Goal: Obtain resource: Obtain resource

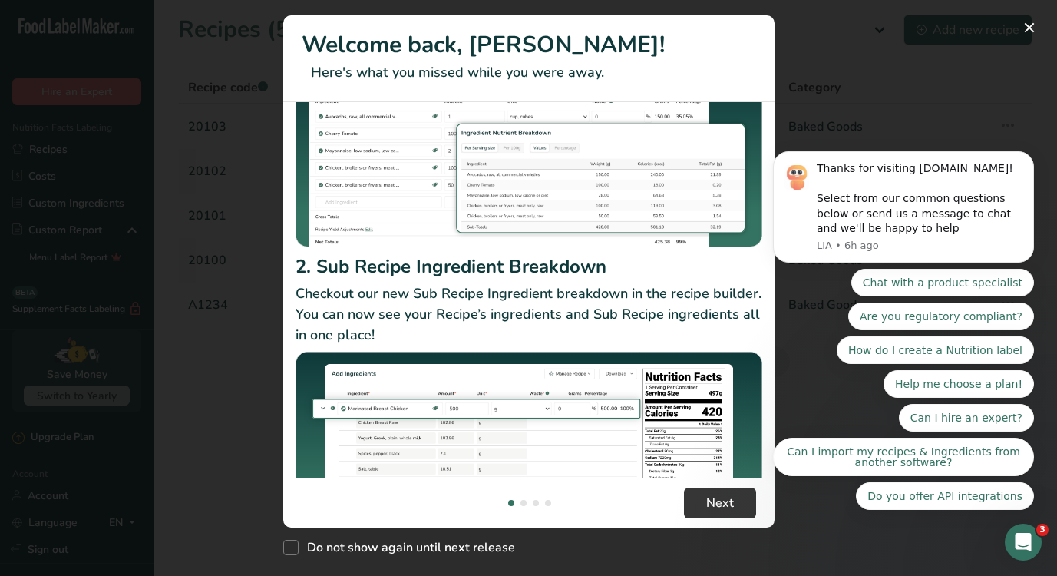
scroll to position [227, 0]
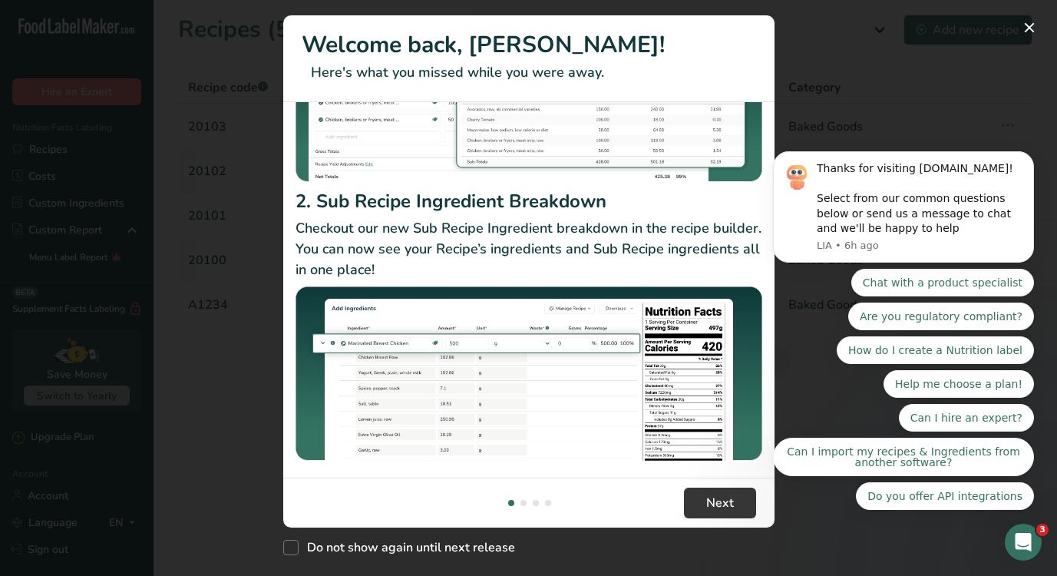
click at [1032, 26] on body "Thanks for visiting [DOMAIN_NAME]! Select from our common questions below or se…" at bounding box center [903, 210] width 295 height 635
click at [1022, 28] on body "Thanks for visiting [DOMAIN_NAME]! Select from our common questions below or se…" at bounding box center [903, 210] width 295 height 635
click at [1022, 29] on body "Thanks for visiting [DOMAIN_NAME]! Select from our common questions below or se…" at bounding box center [903, 210] width 295 height 635
click at [1020, 26] on body "Thanks for visiting [DOMAIN_NAME]! Select from our common questions below or se…" at bounding box center [903, 210] width 295 height 635
click at [910, 91] on body "Thanks for visiting [DOMAIN_NAME]! Select from our common questions below or se…" at bounding box center [903, 210] width 295 height 635
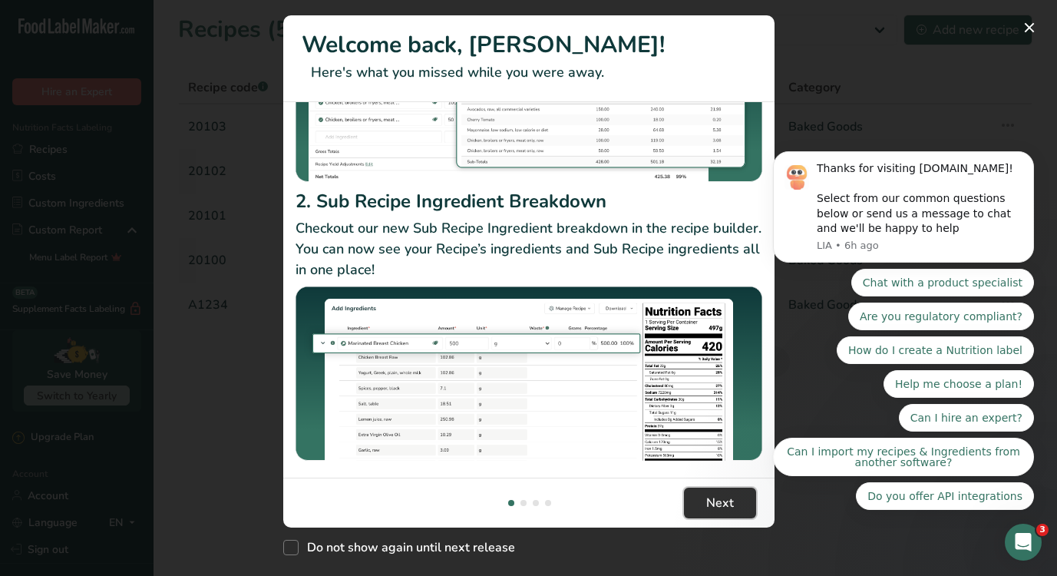
click at [732, 494] on span "Next" at bounding box center [720, 503] width 28 height 18
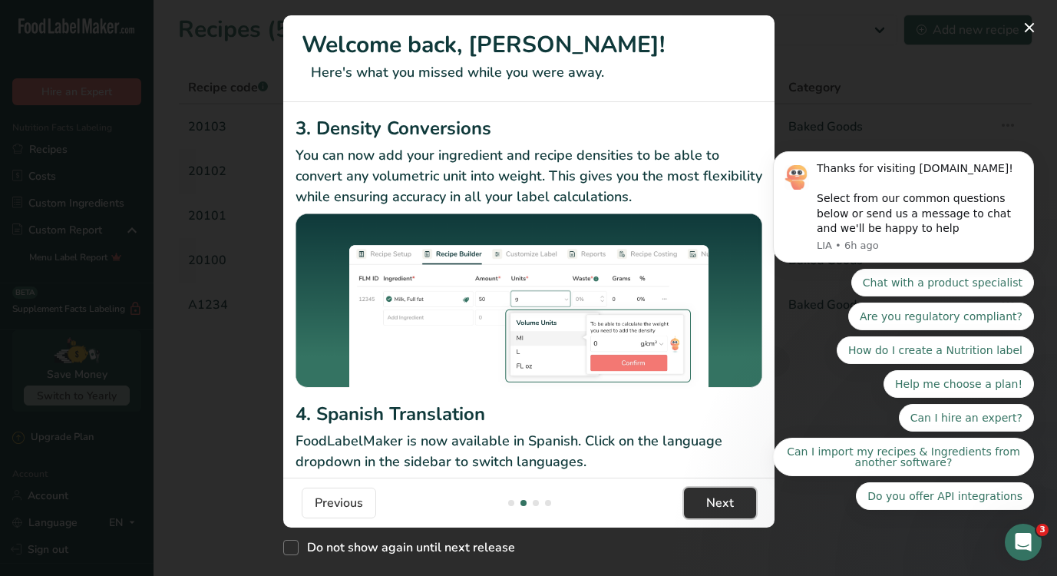
click at [732, 501] on span "Next" at bounding box center [720, 503] width 28 height 18
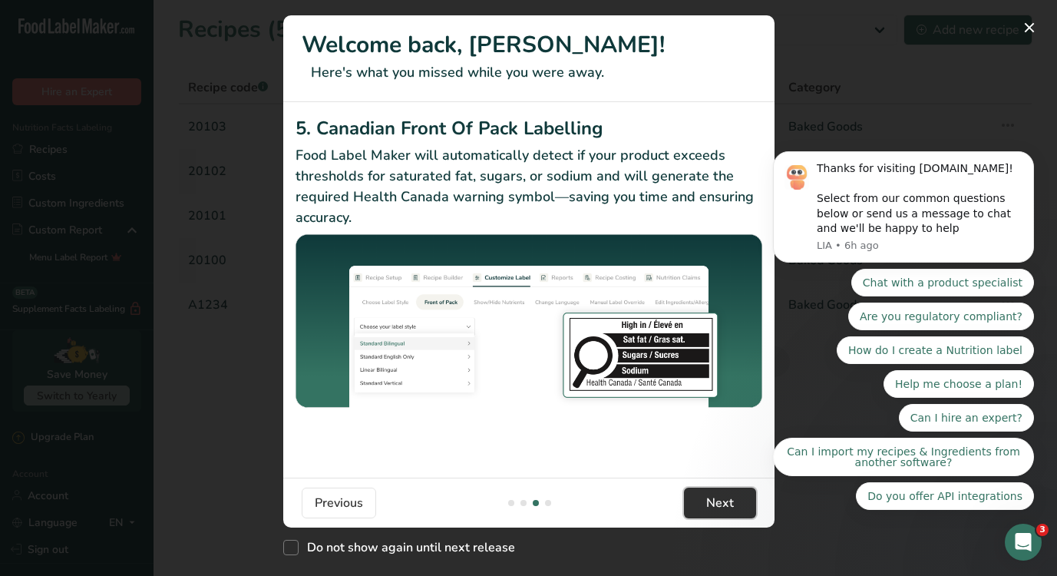
click at [732, 501] on span "Next" at bounding box center [720, 503] width 28 height 18
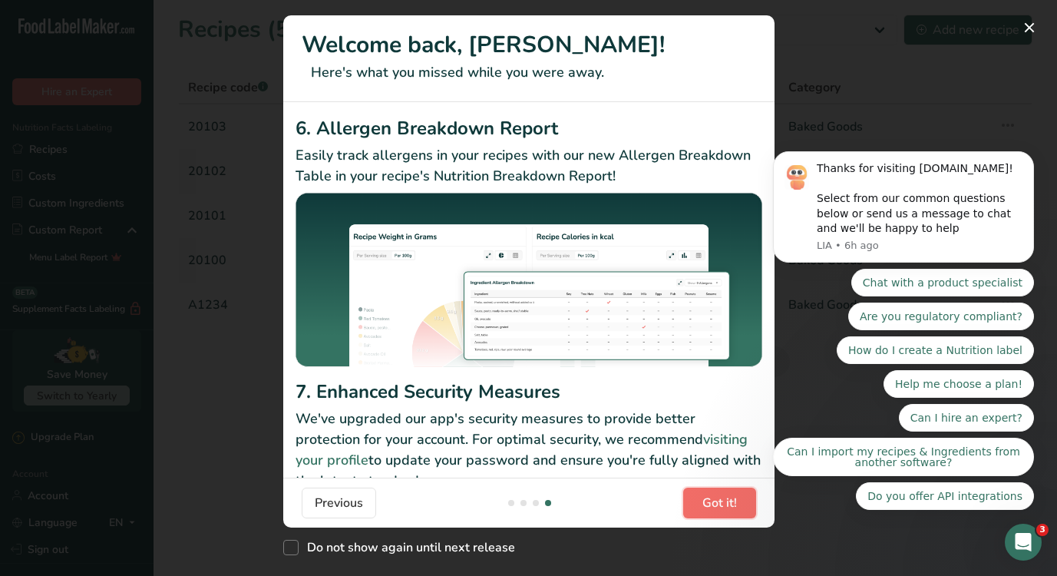
click at [732, 501] on span "Got it!" at bounding box center [720, 503] width 35 height 18
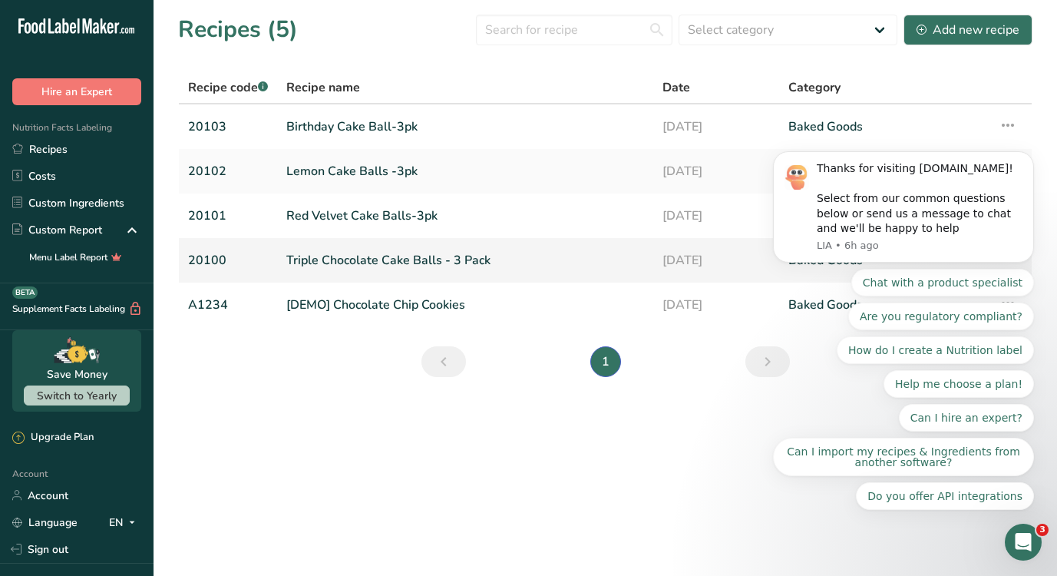
click at [369, 259] on link "Triple Chocolate Cake Balls - 3 Pack" at bounding box center [465, 260] width 358 height 32
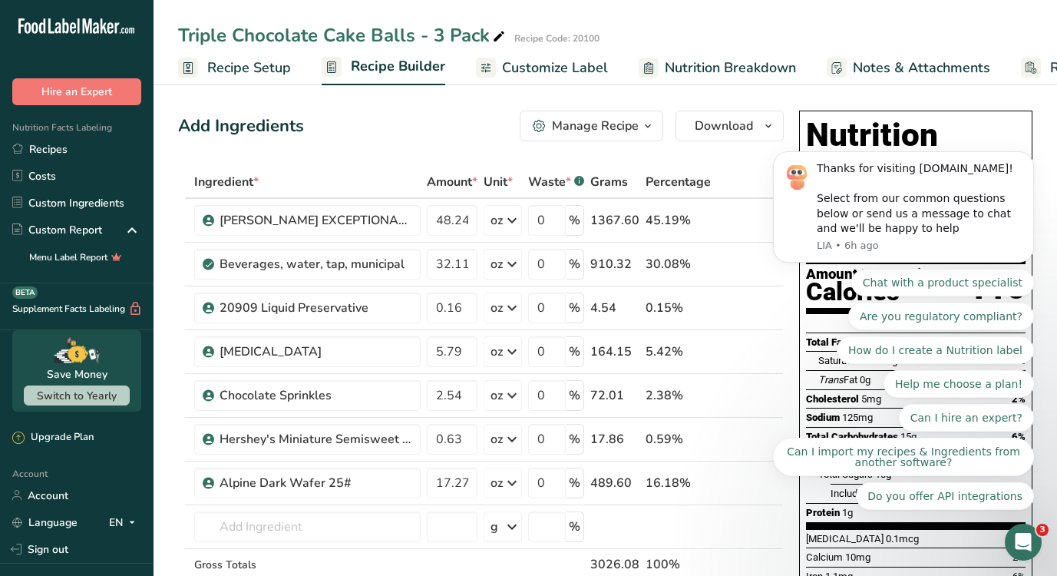
click at [1030, 547] on icon "Open Intercom Messenger" at bounding box center [1023, 542] width 25 height 25
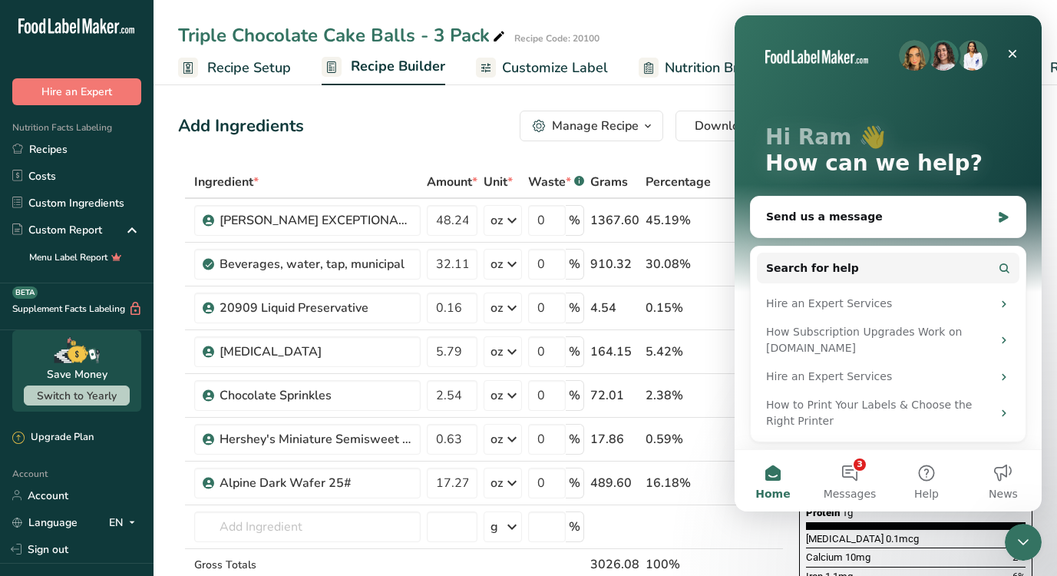
click at [1030, 547] on icon "Close Intercom Messenger" at bounding box center [1023, 542] width 18 height 18
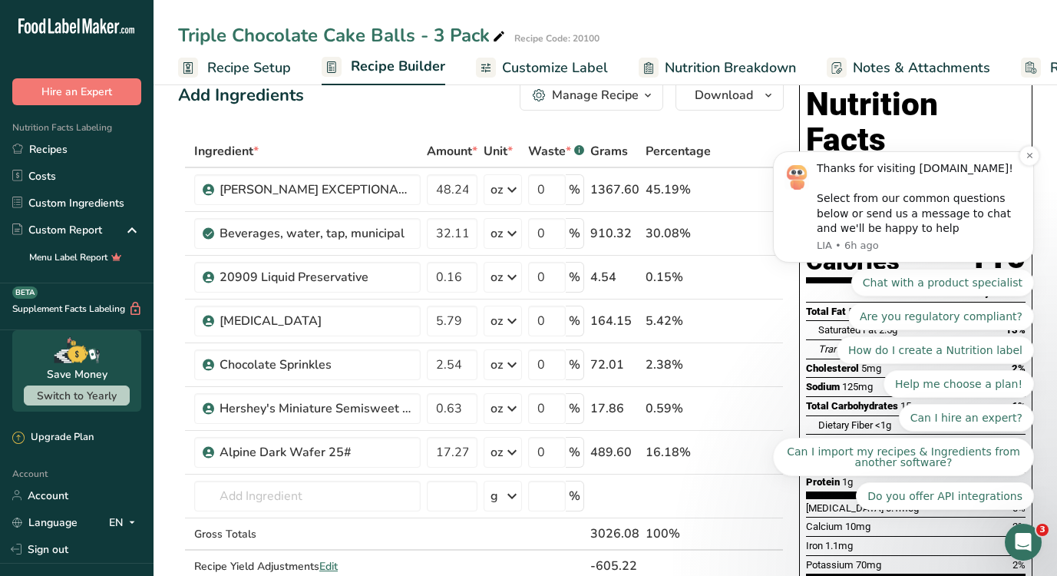
scroll to position [48, 0]
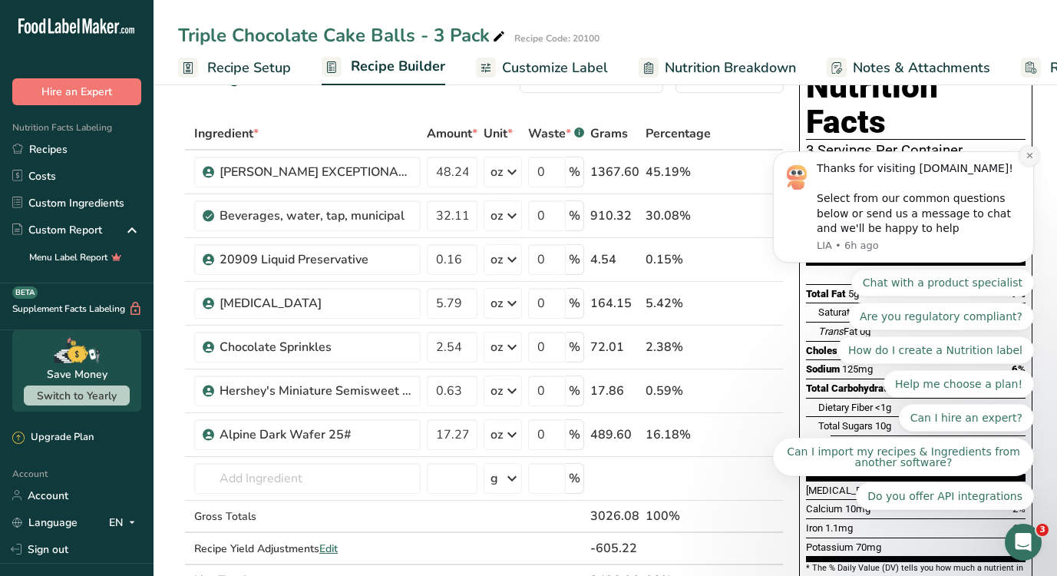
click at [1027, 158] on icon "Dismiss notification" at bounding box center [1030, 155] width 8 height 8
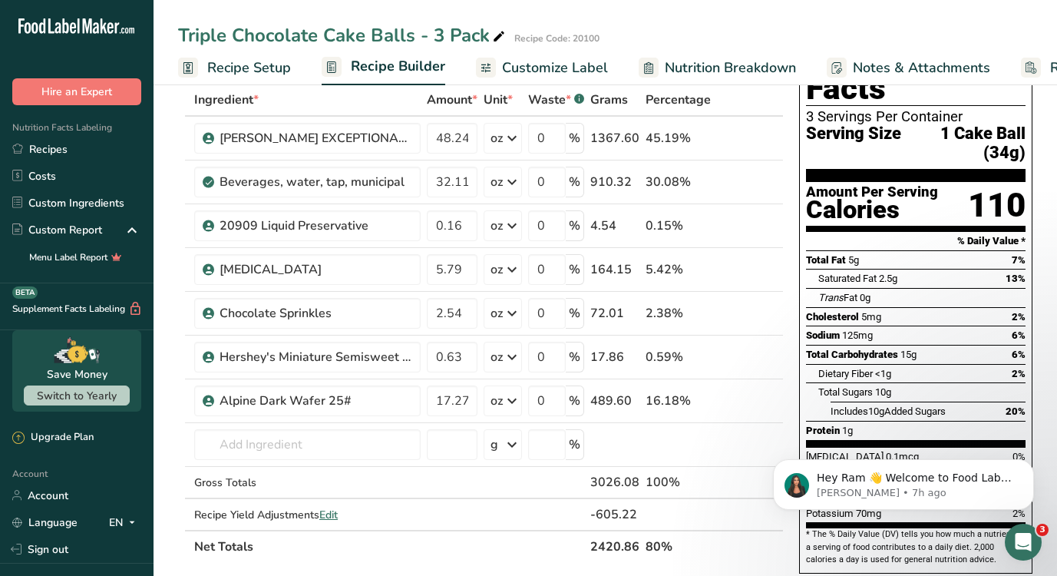
scroll to position [135, 0]
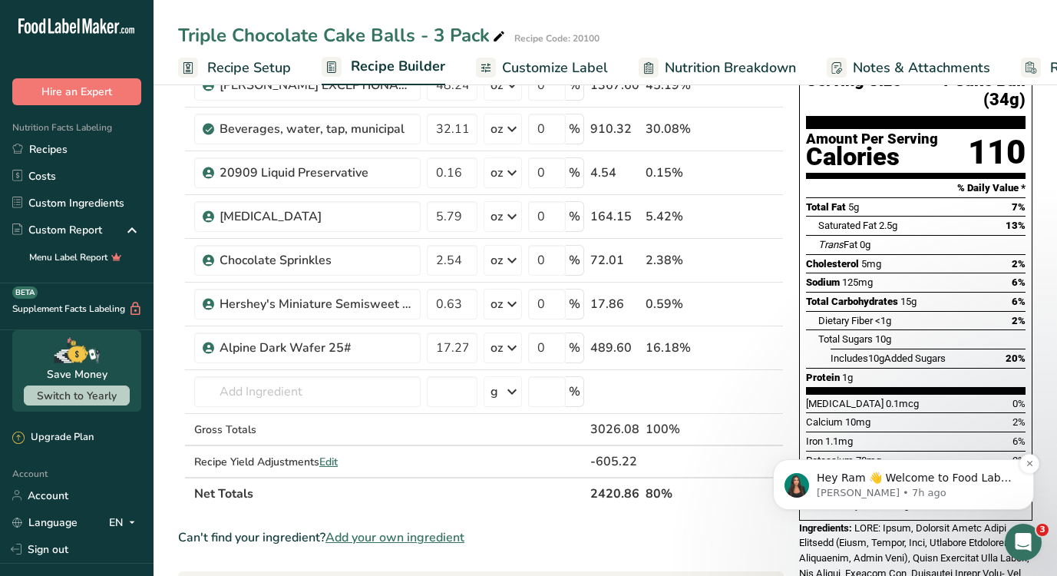
click at [935, 467] on div "Hey Ram 👋 Welcome to Food Label Maker🙌 Take a look around! If you have any ques…" at bounding box center [903, 484] width 261 height 51
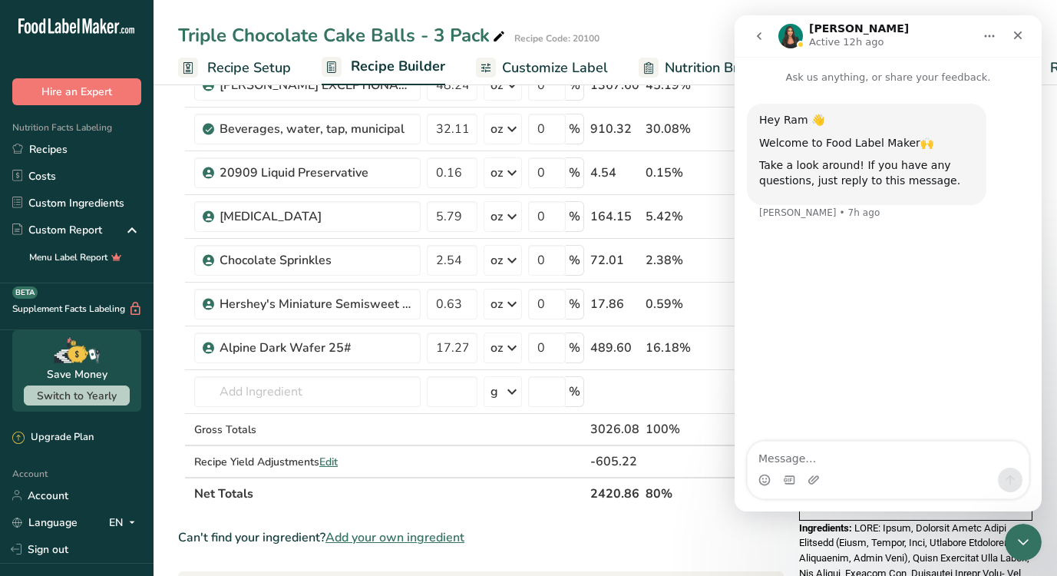
click at [792, 30] on img "Intercom messenger" at bounding box center [791, 36] width 25 height 25
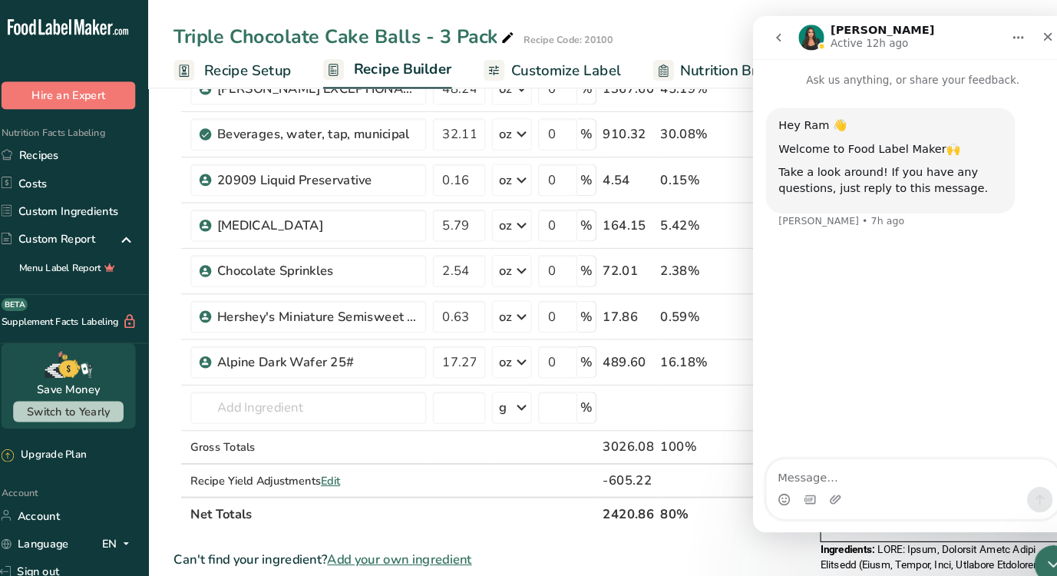
scroll to position [129, 0]
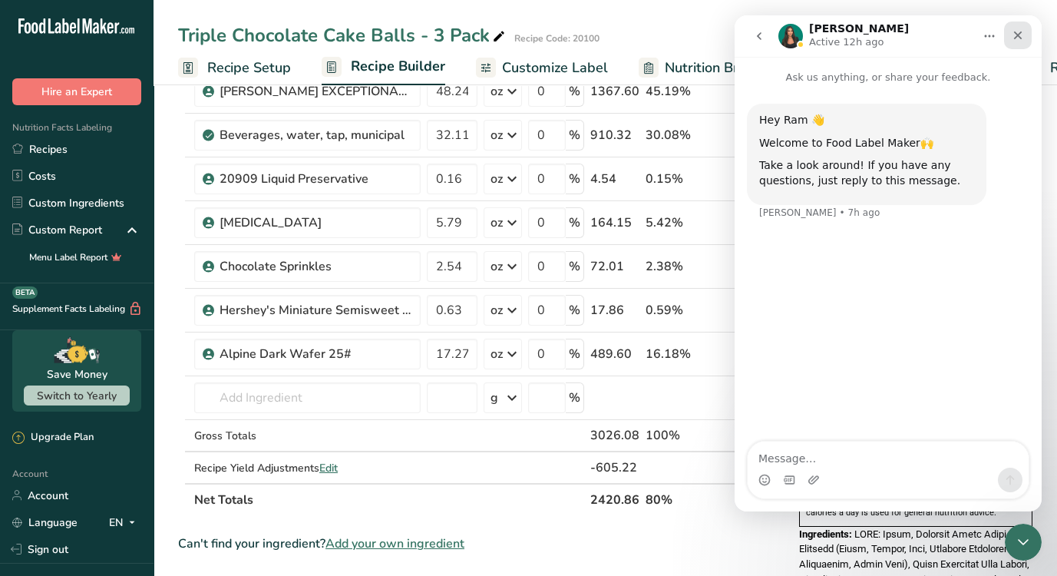
click at [1020, 35] on icon "Close" at bounding box center [1018, 35] width 12 height 12
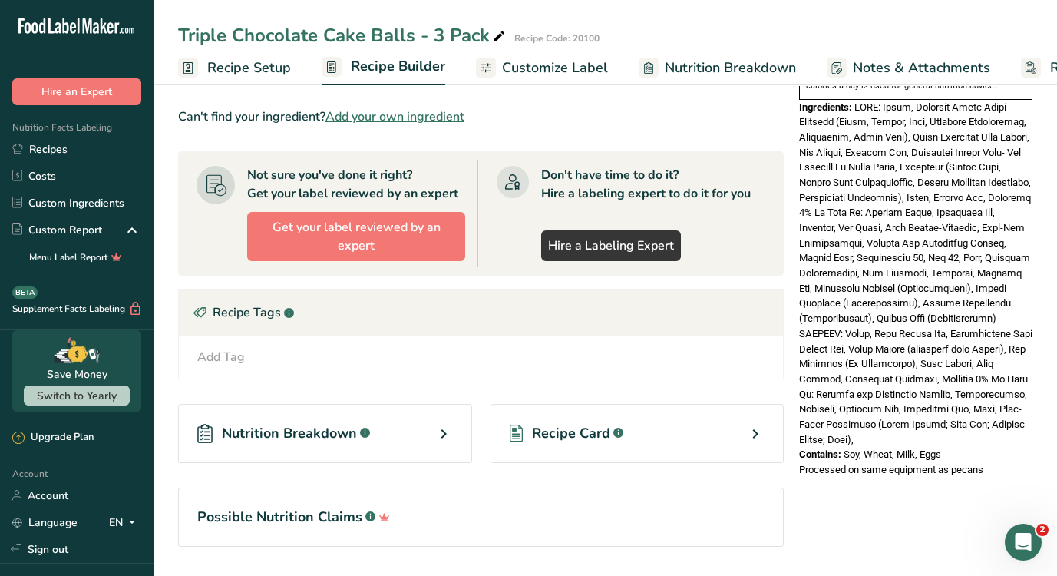
scroll to position [600, 0]
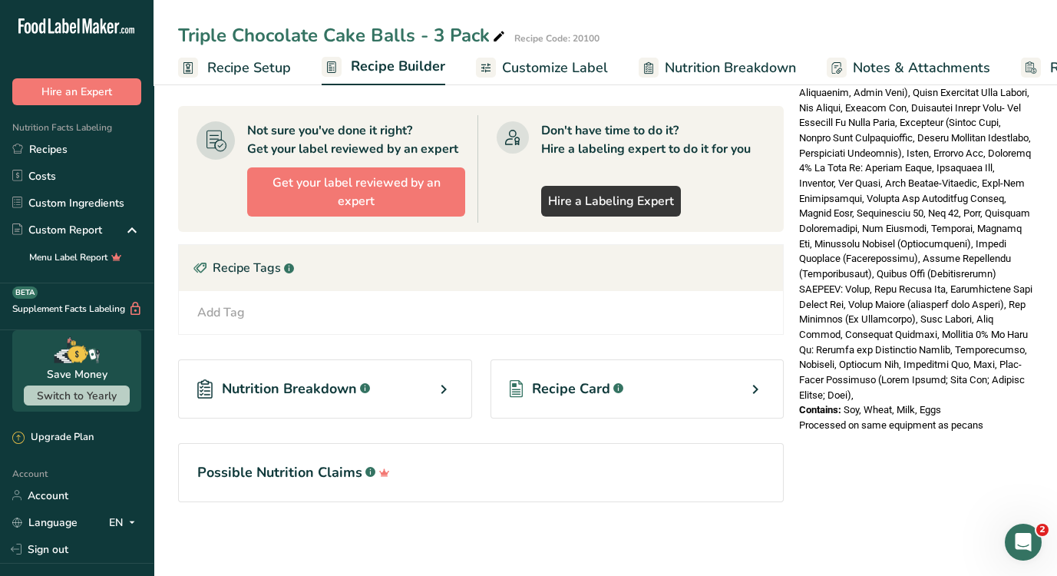
click at [631, 375] on div "Recipe Card .a-a{fill:#347362;}.b-a{fill:#fff;}" at bounding box center [638, 388] width 294 height 59
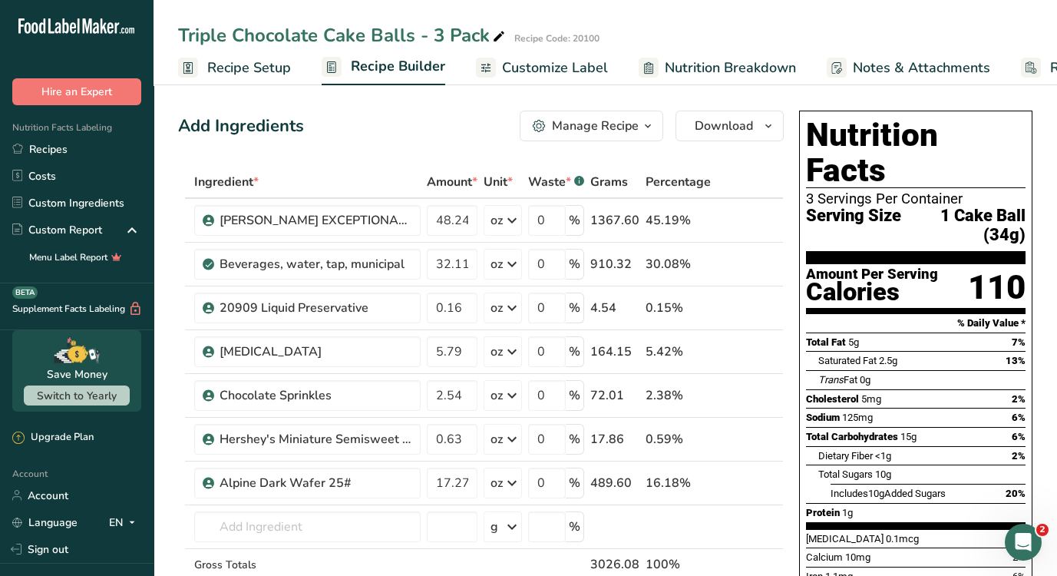
click at [528, 71] on span "Customize Label" at bounding box center [555, 68] width 106 height 21
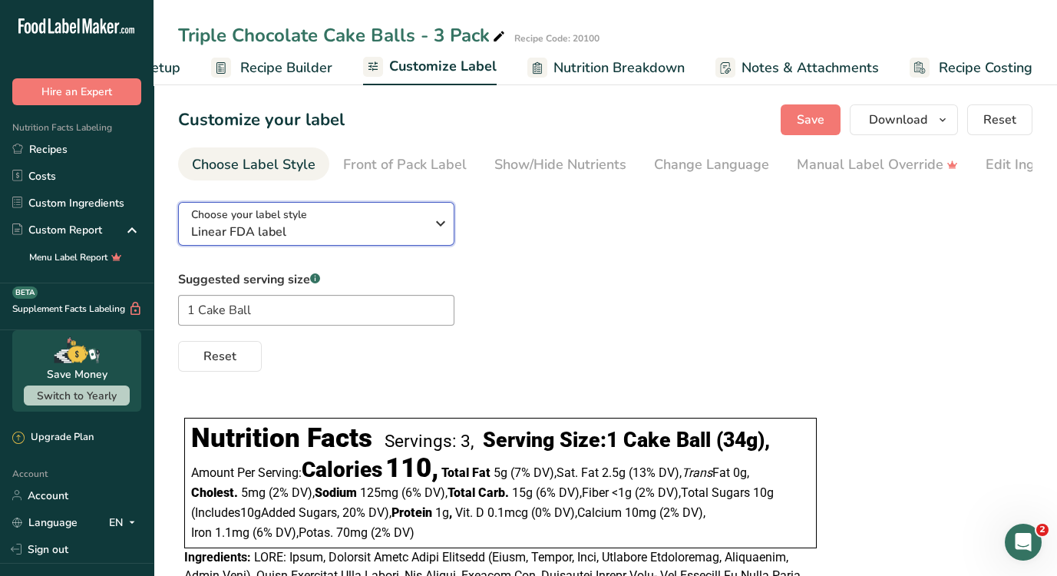
click at [433, 224] on icon "button" at bounding box center [441, 224] width 18 height 28
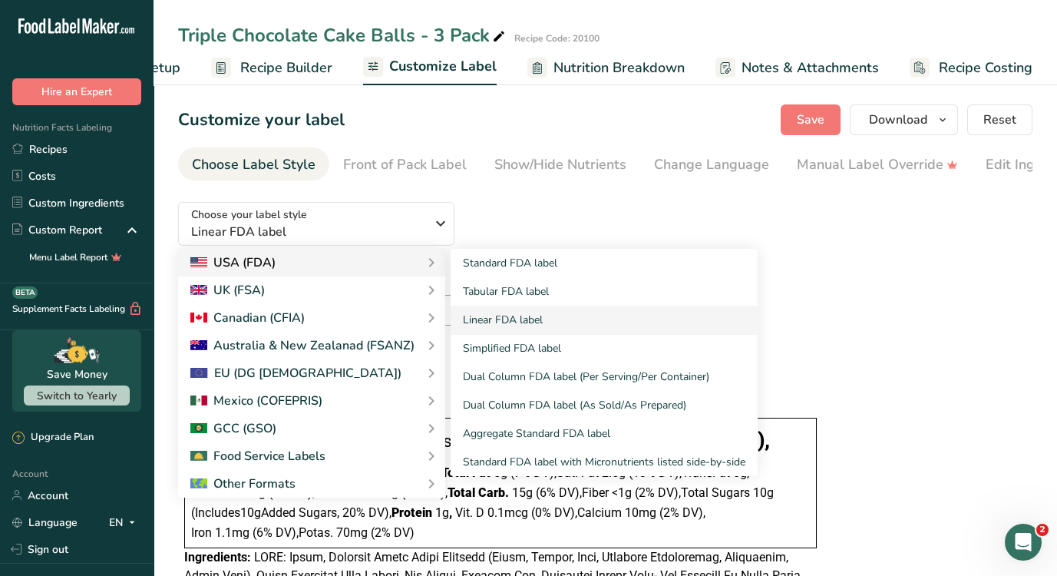
click at [409, 257] on div "USA (FDA)" at bounding box center [311, 262] width 243 height 18
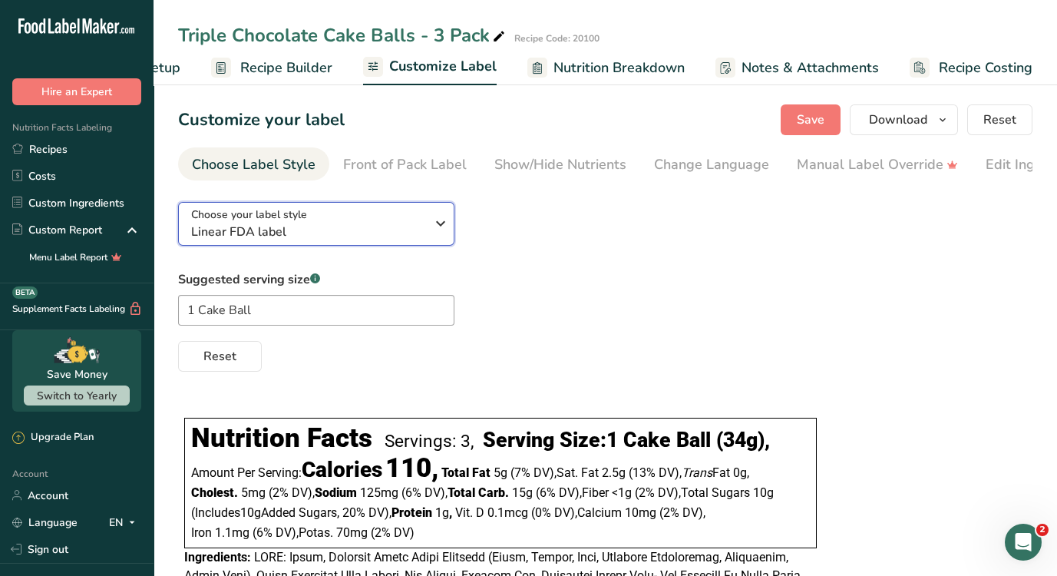
click at [435, 225] on icon "button" at bounding box center [441, 224] width 18 height 28
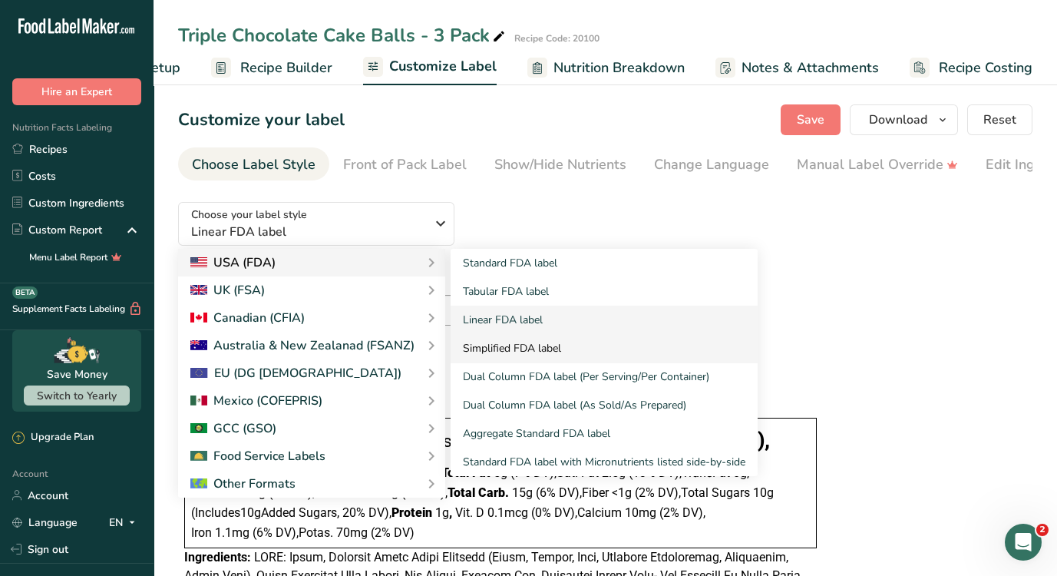
click at [521, 352] on link "Simplified FDA label" at bounding box center [604, 348] width 307 height 28
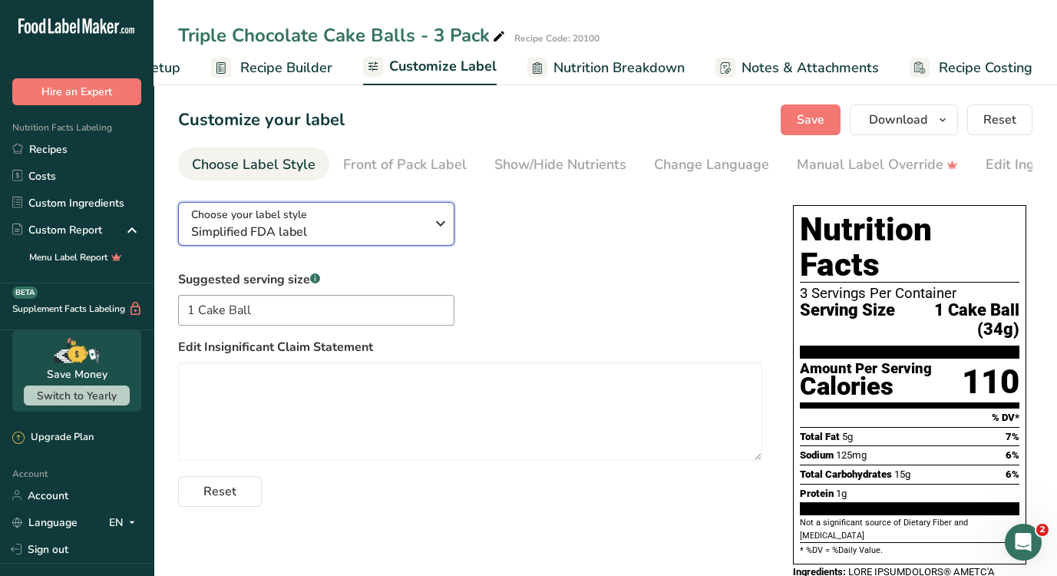
click at [453, 230] on button "Choose your label style Simplified FDA label" at bounding box center [316, 224] width 276 height 44
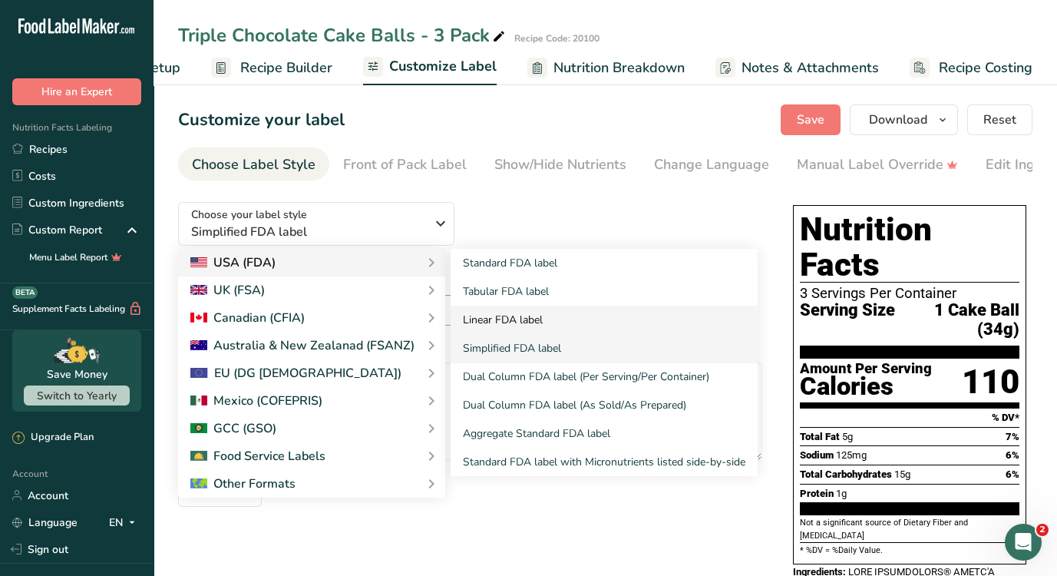
click at [512, 312] on link "Linear FDA label" at bounding box center [604, 320] width 307 height 28
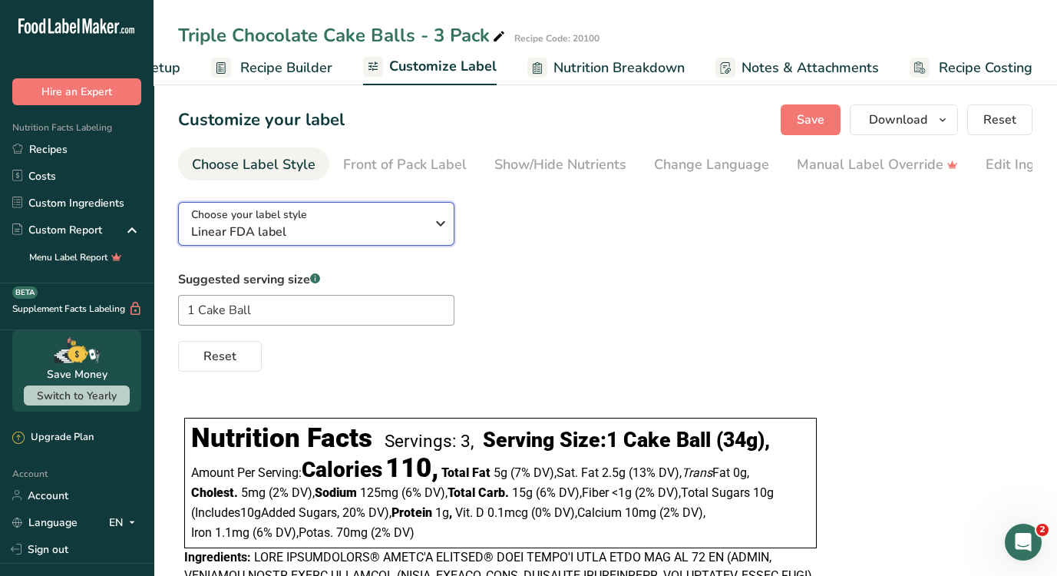
click at [435, 227] on icon "button" at bounding box center [441, 224] width 18 height 28
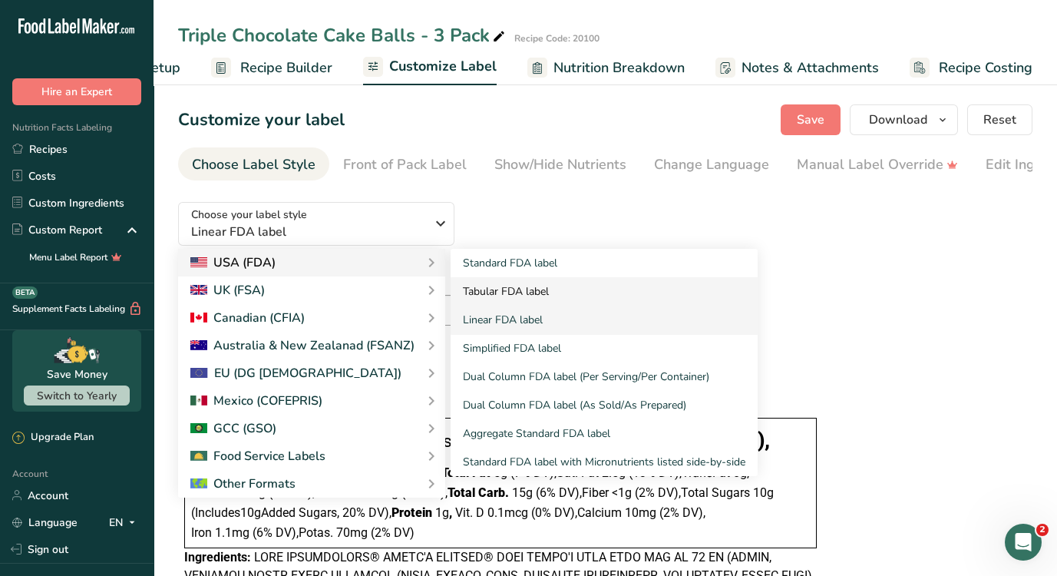
click at [485, 287] on link "Tabular FDA label" at bounding box center [604, 291] width 307 height 28
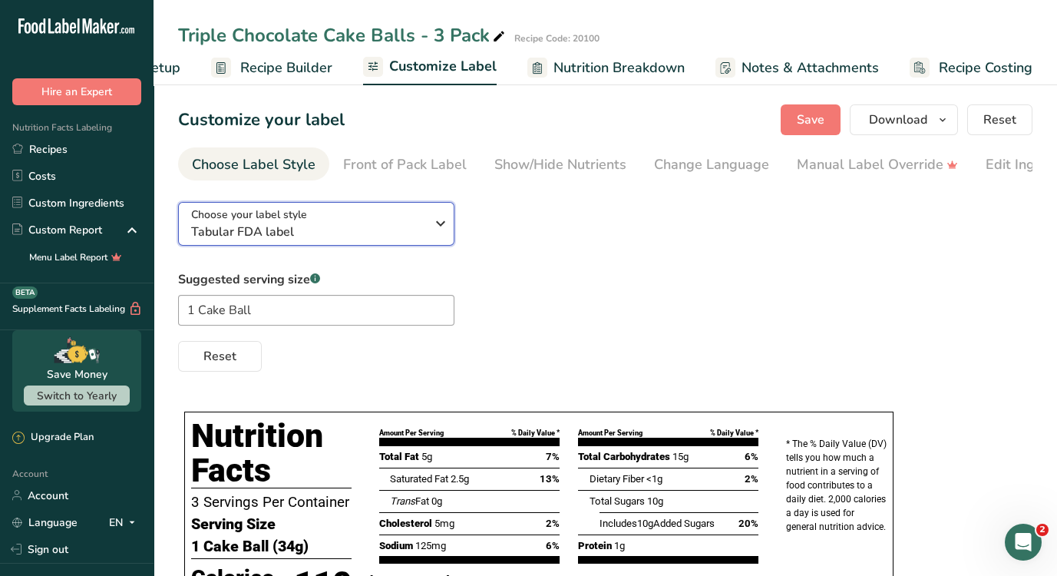
click at [432, 220] on icon "button" at bounding box center [441, 224] width 18 height 28
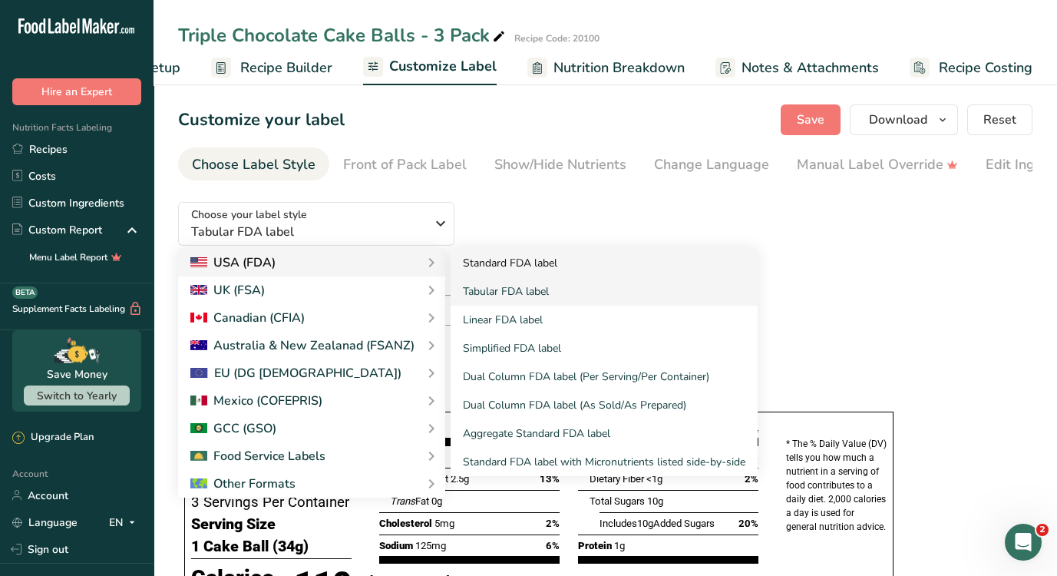
click at [532, 273] on link "Standard FDA label" at bounding box center [604, 263] width 307 height 28
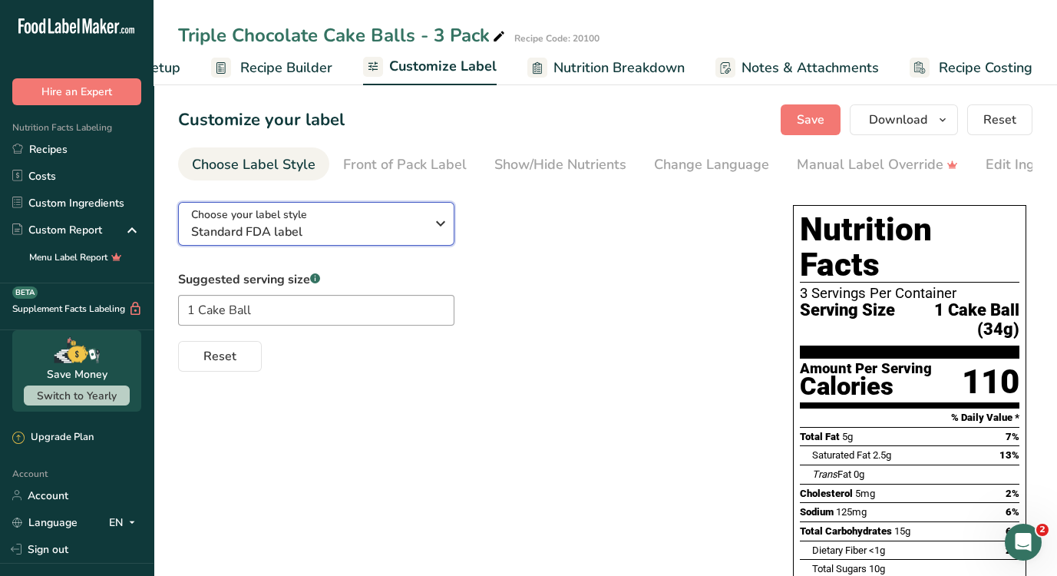
click at [435, 231] on icon "button" at bounding box center [441, 224] width 18 height 28
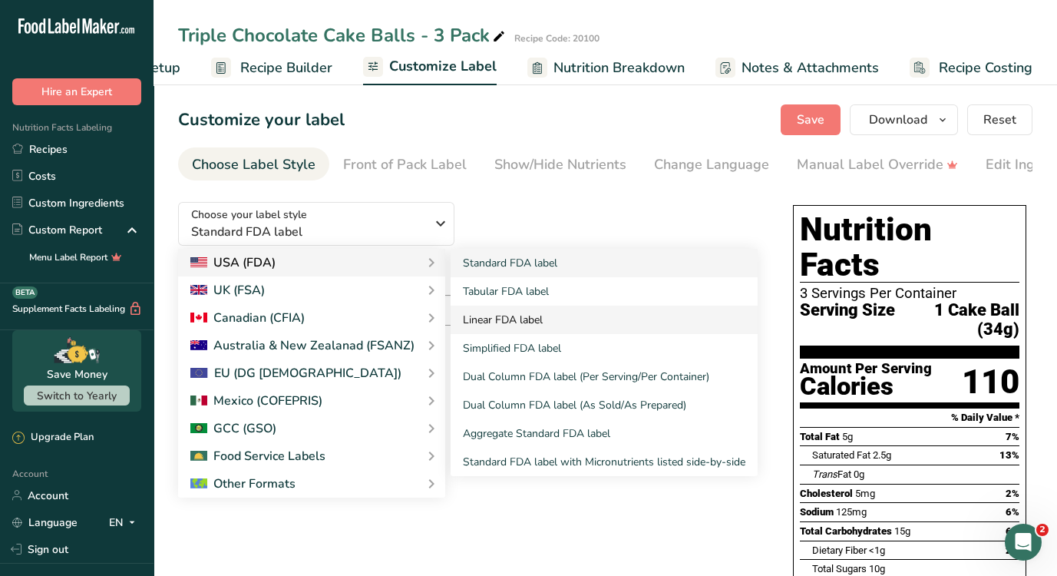
click at [541, 316] on link "Linear FDA label" at bounding box center [604, 320] width 307 height 28
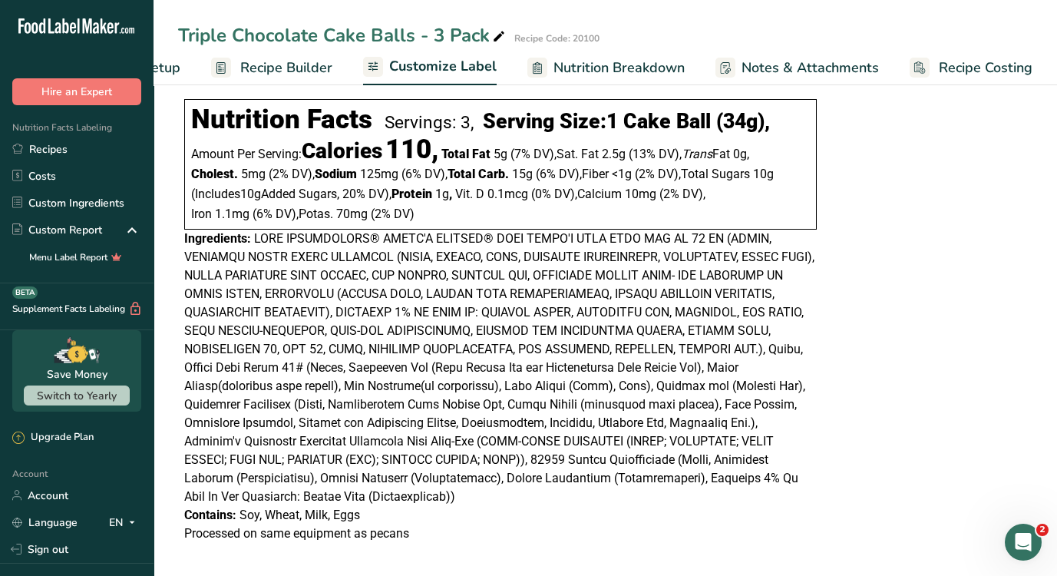
scroll to position [321, 0]
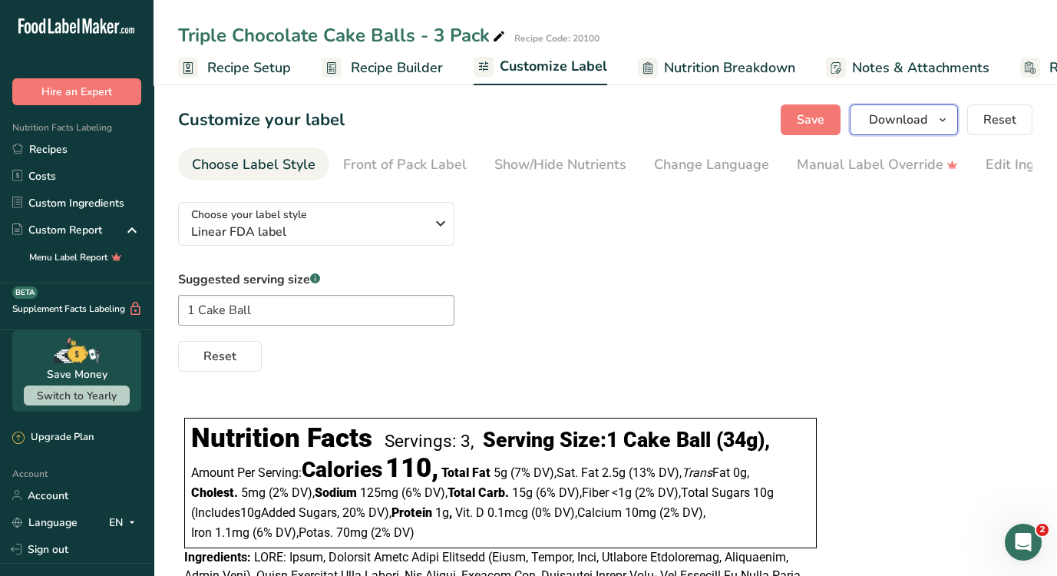
click at [918, 121] on span "Download" at bounding box center [898, 120] width 58 height 18
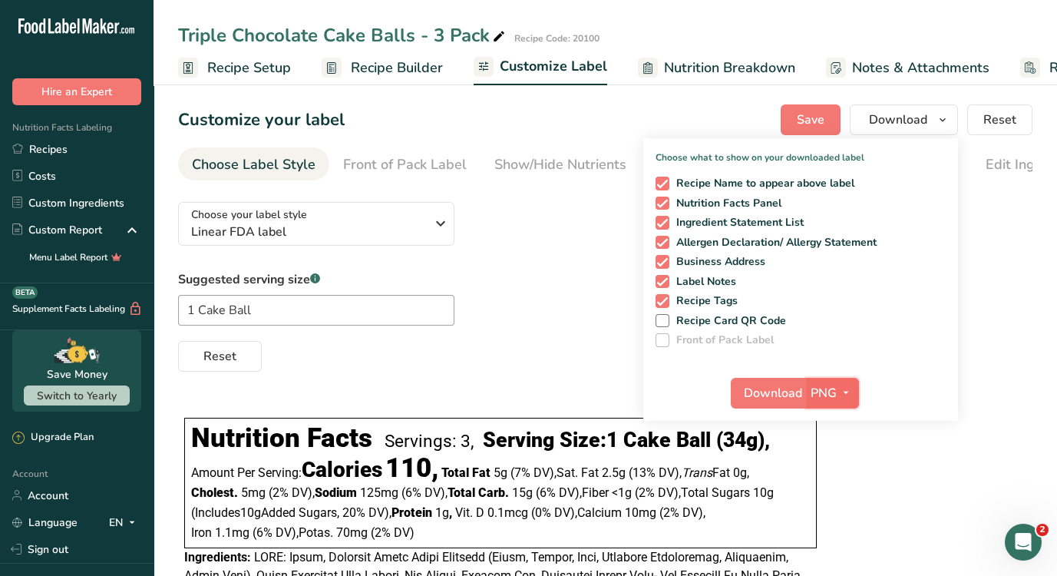
click at [820, 388] on span "PNG" at bounding box center [824, 393] width 26 height 18
click at [791, 390] on span "Download" at bounding box center [773, 393] width 58 height 18
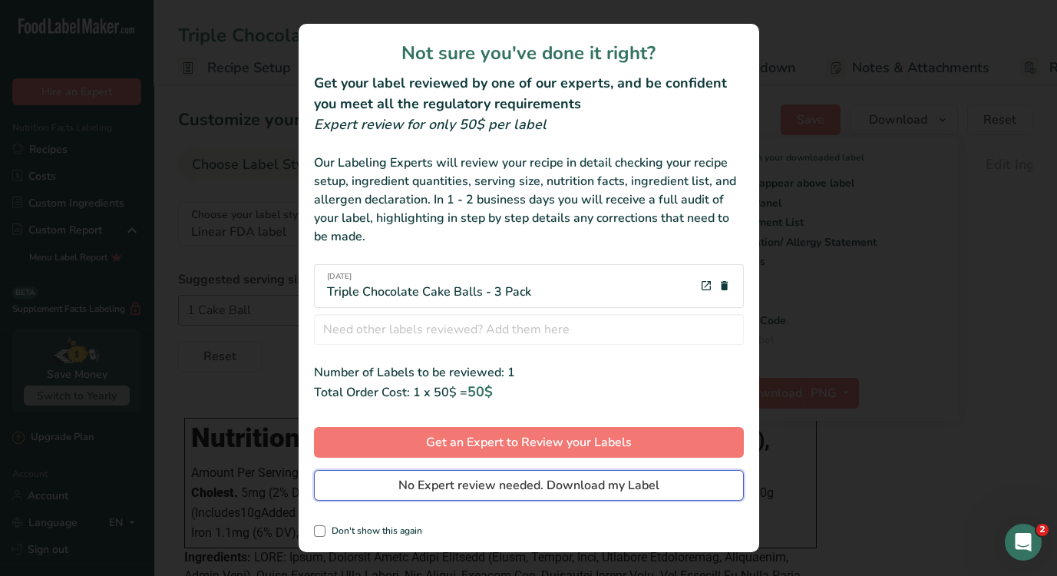
click at [453, 486] on span "No Expert review needed. Download my Label" at bounding box center [528, 485] width 261 height 18
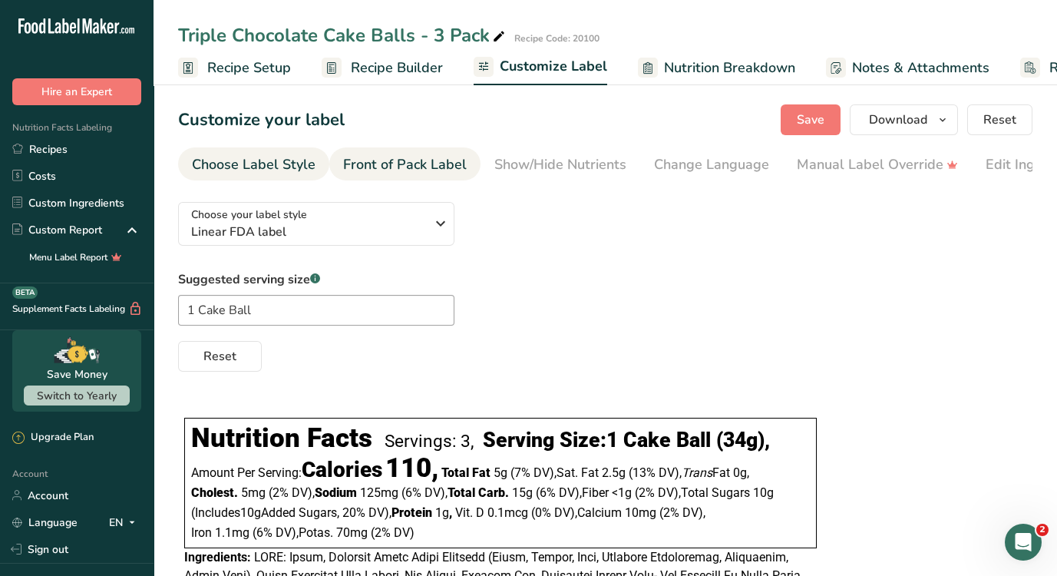
click at [413, 160] on div "Front of Pack Label" at bounding box center [405, 164] width 124 height 21
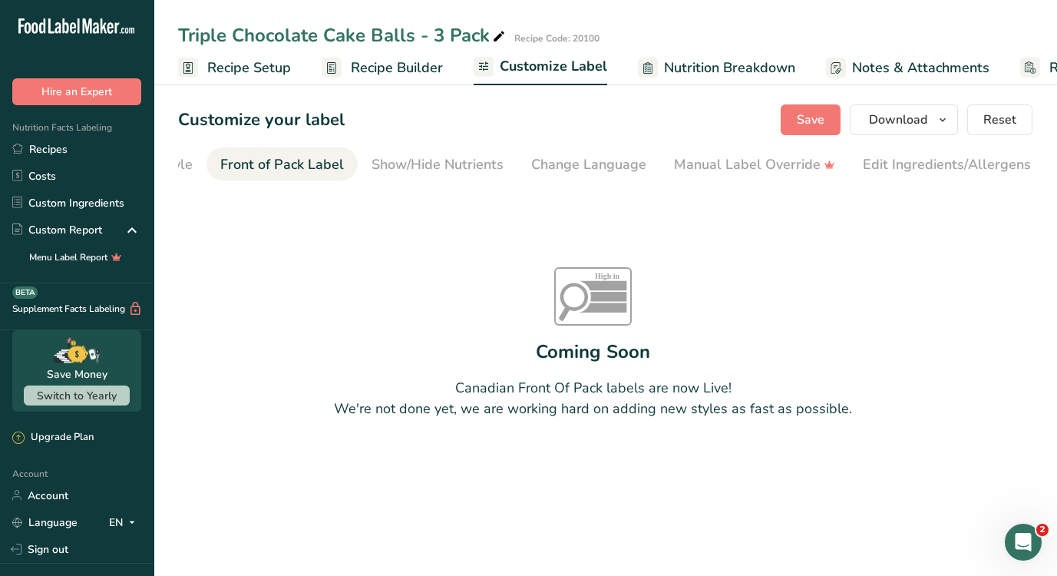
scroll to position [0, 149]
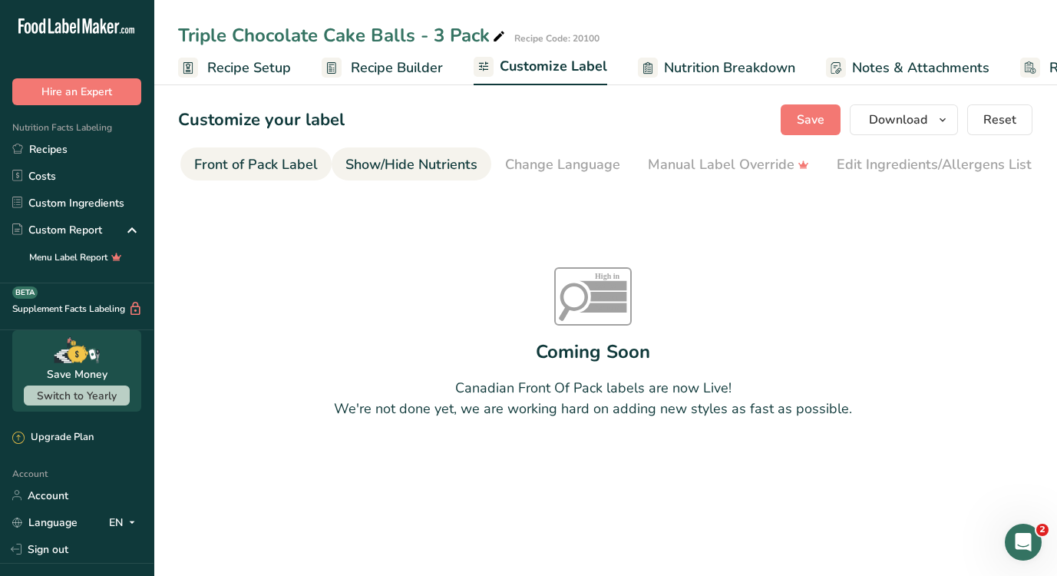
click at [440, 166] on div "Show/Hide Nutrients" at bounding box center [412, 164] width 132 height 21
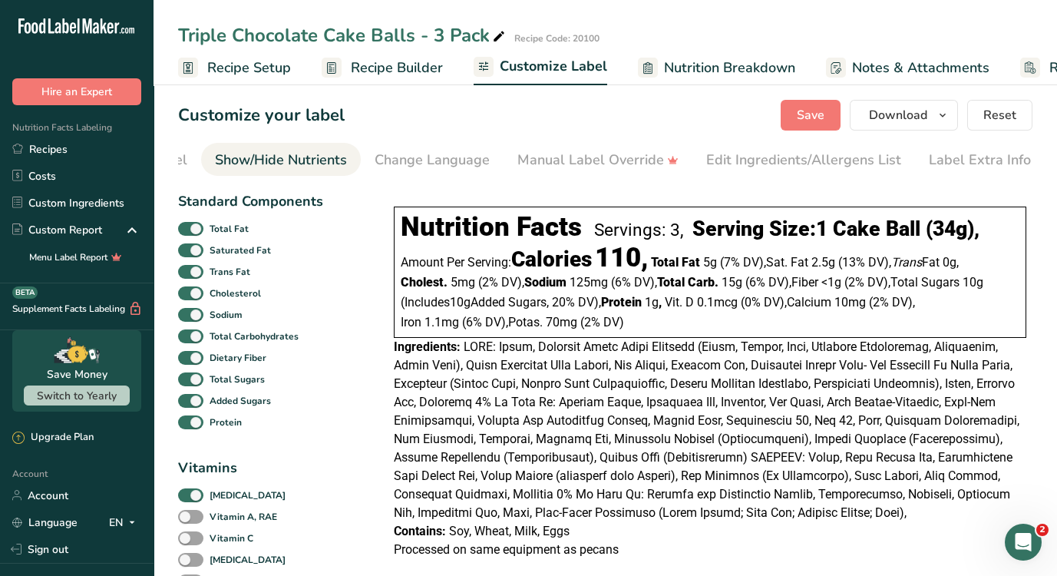
scroll to position [0, 0]
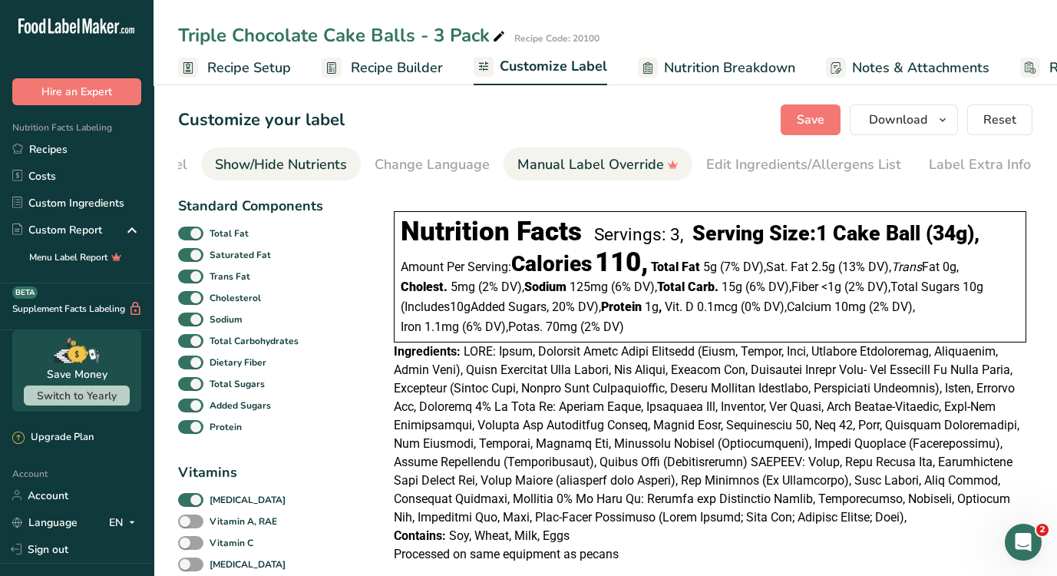
click at [541, 170] on div "Manual Label Override" at bounding box center [598, 164] width 161 height 21
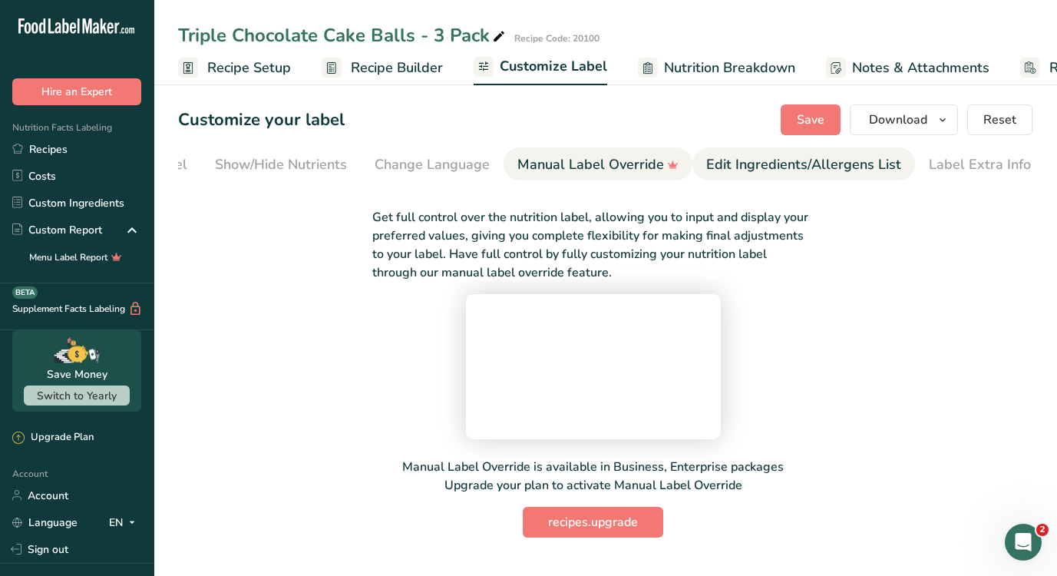
click at [736, 177] on link "Edit Ingredients/Allergens List" at bounding box center [803, 164] width 195 height 35
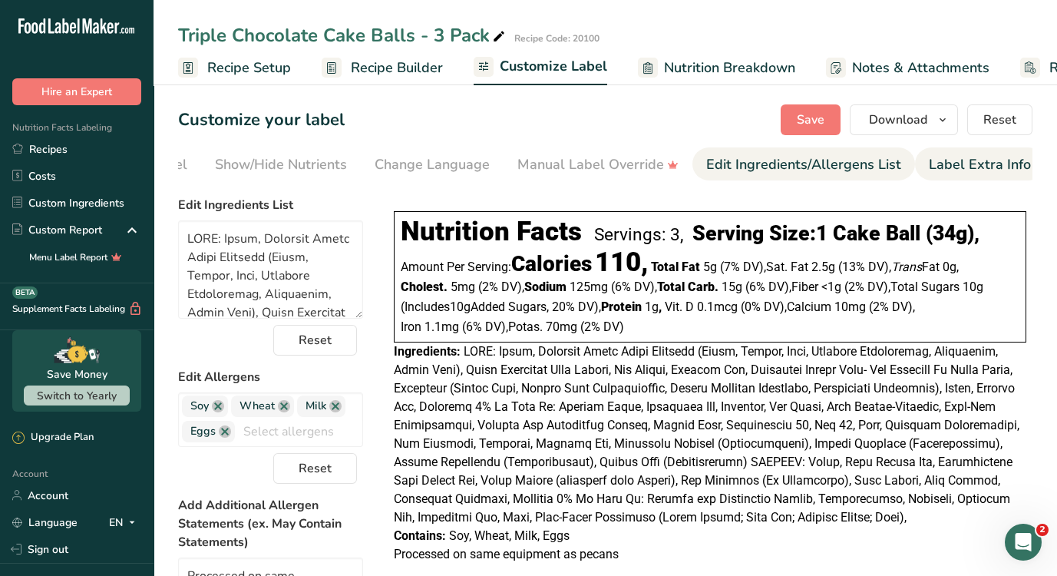
click at [960, 172] on div "Label Extra Info" at bounding box center [980, 164] width 102 height 21
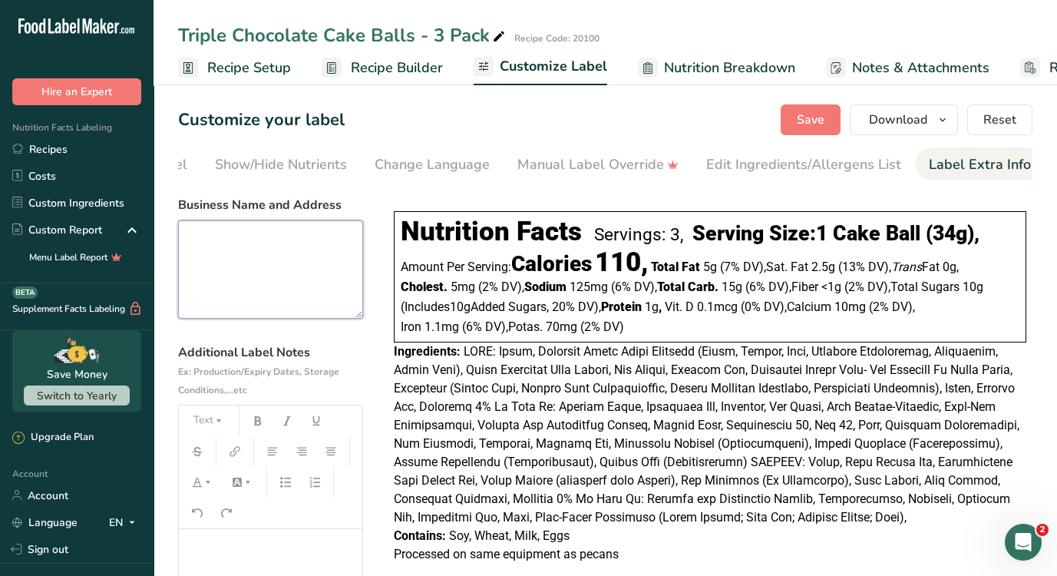
click at [214, 265] on textarea at bounding box center [270, 269] width 185 height 98
type textarea "po"
click at [375, 285] on div "Choose your label style Linear FDA label USA (FDA) Standard FDA label Tabular F…" at bounding box center [605, 474] width 855 height 569
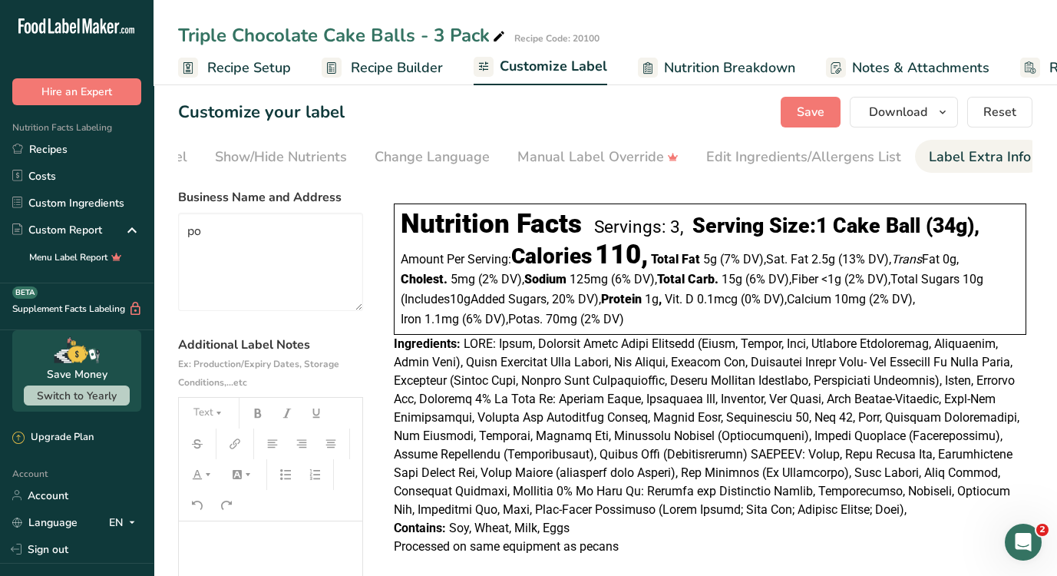
scroll to position [3, 0]
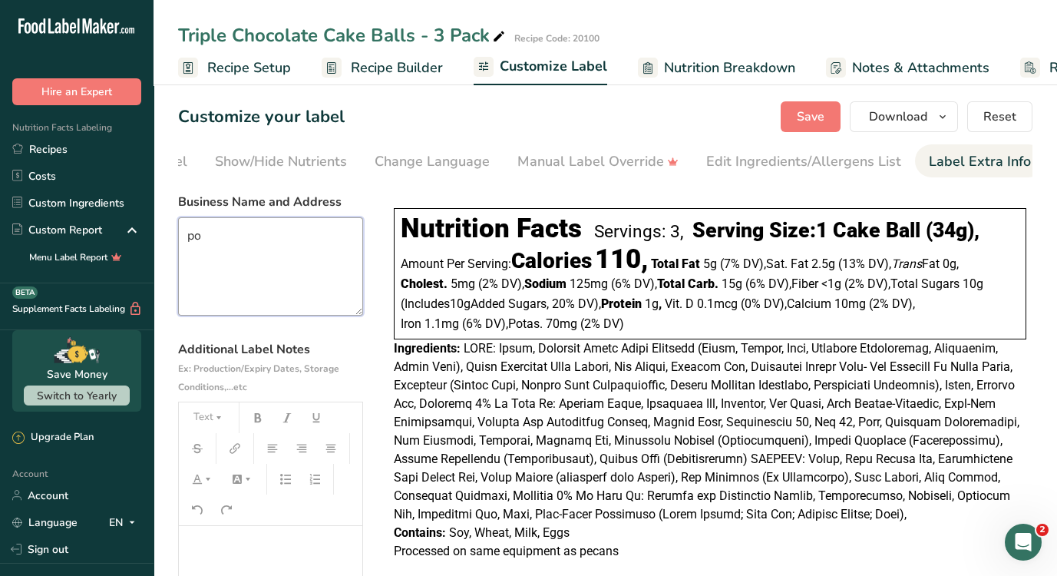
drag, startPoint x: 246, startPoint y: 233, endPoint x: 165, endPoint y: 230, distance: 80.7
click at [165, 230] on section "Customize your label Save Download Choose what to show on your downloaded label…" at bounding box center [606, 428] width 904 height 703
click at [163, 226] on section "Customize your label Save Download Choose what to show on your downloaded label…" at bounding box center [606, 428] width 904 height 703
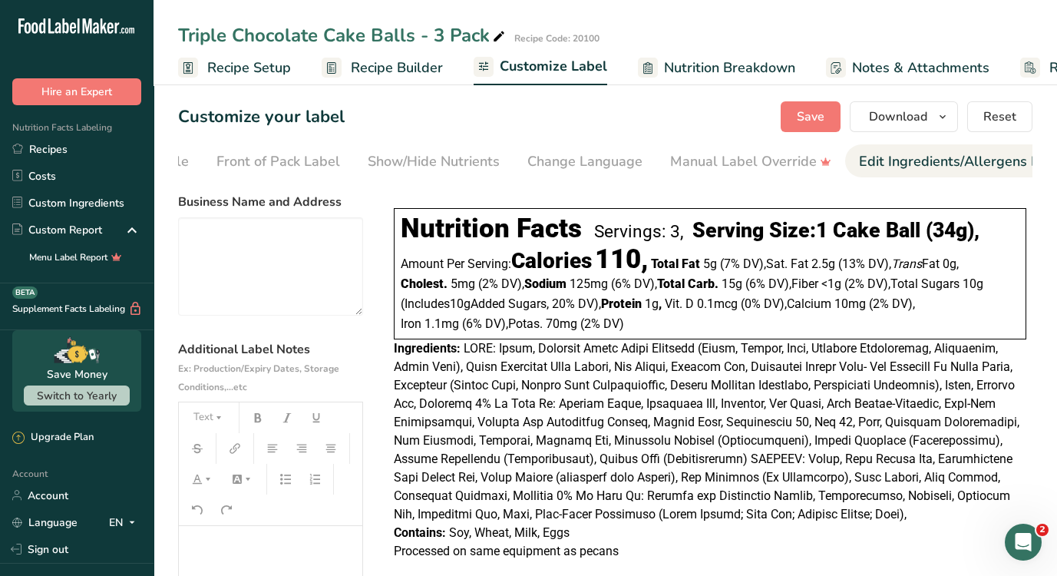
scroll to position [0, 0]
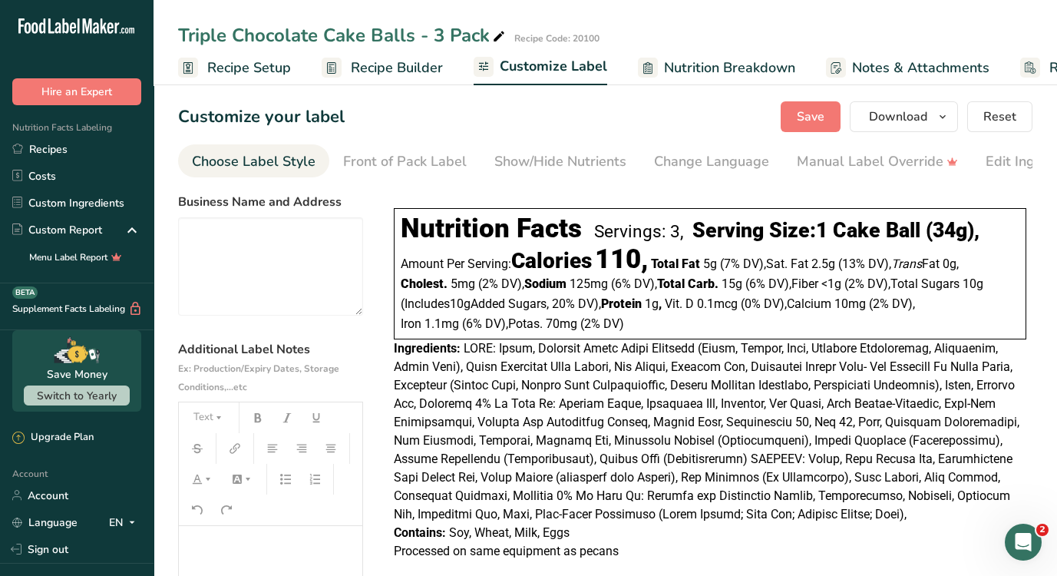
click at [279, 155] on div "Choose Label Style" at bounding box center [254, 161] width 124 height 21
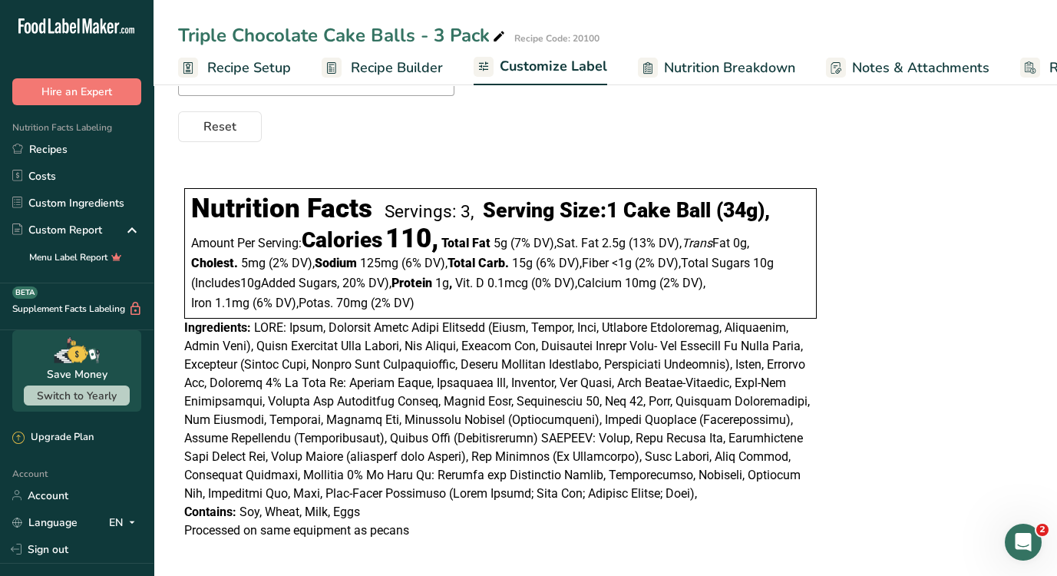
scroll to position [237, 0]
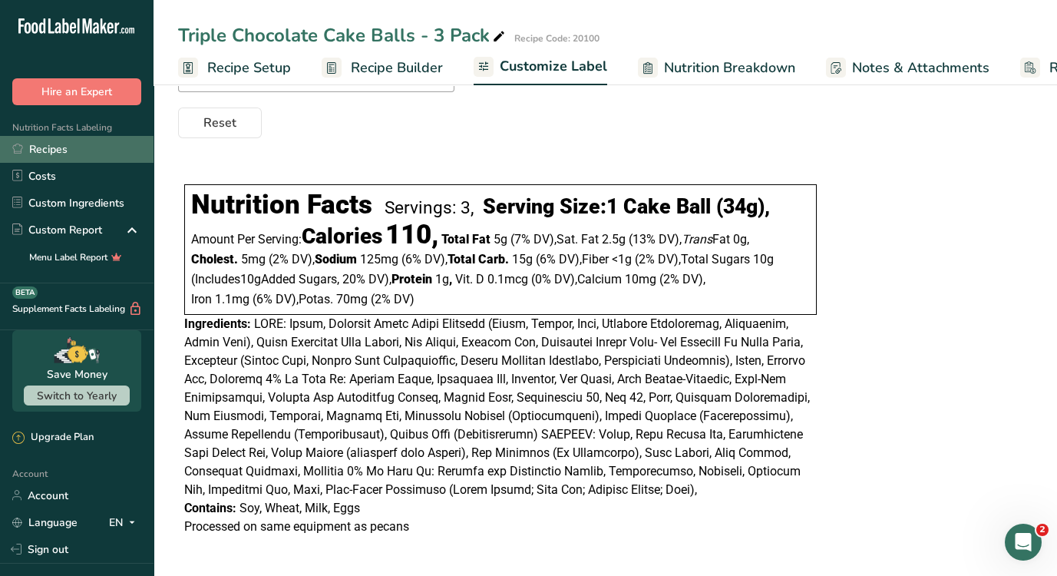
click at [48, 153] on link "Recipes" at bounding box center [77, 149] width 154 height 27
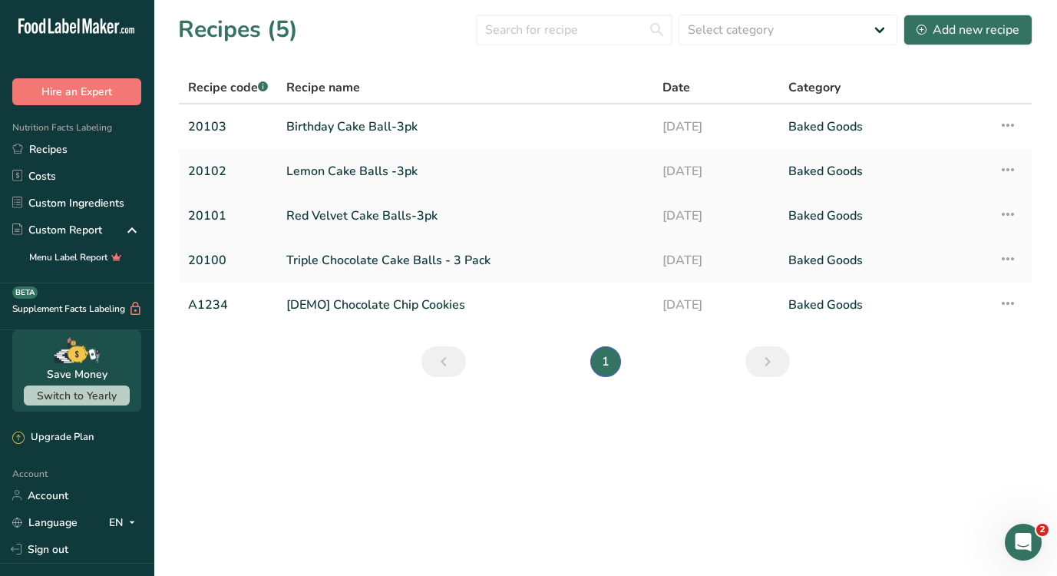
click at [368, 212] on link "Red Velvet Cake Balls-3pk" at bounding box center [465, 216] width 358 height 32
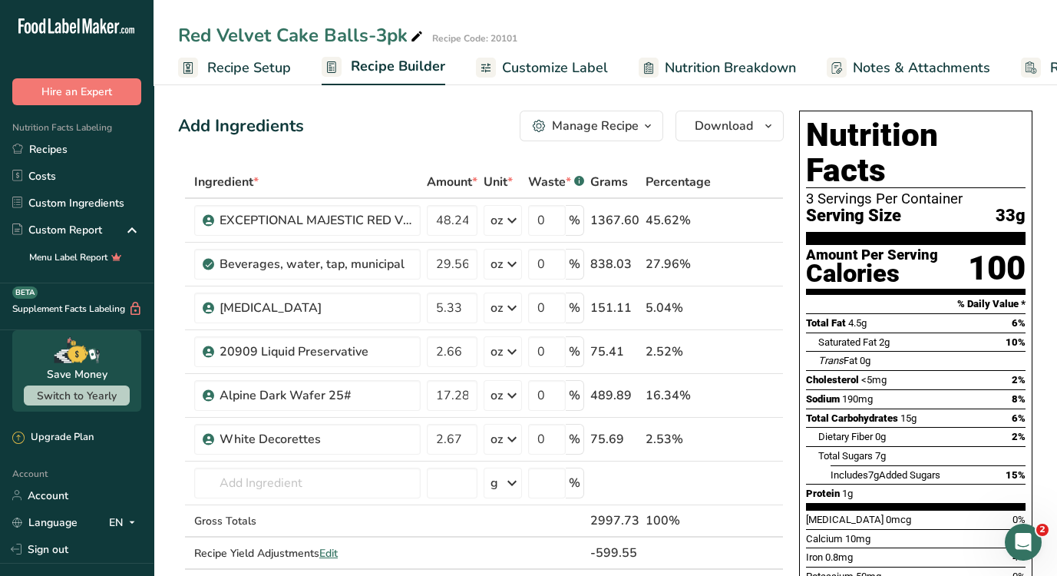
click at [589, 63] on span "Customize Label" at bounding box center [555, 68] width 106 height 21
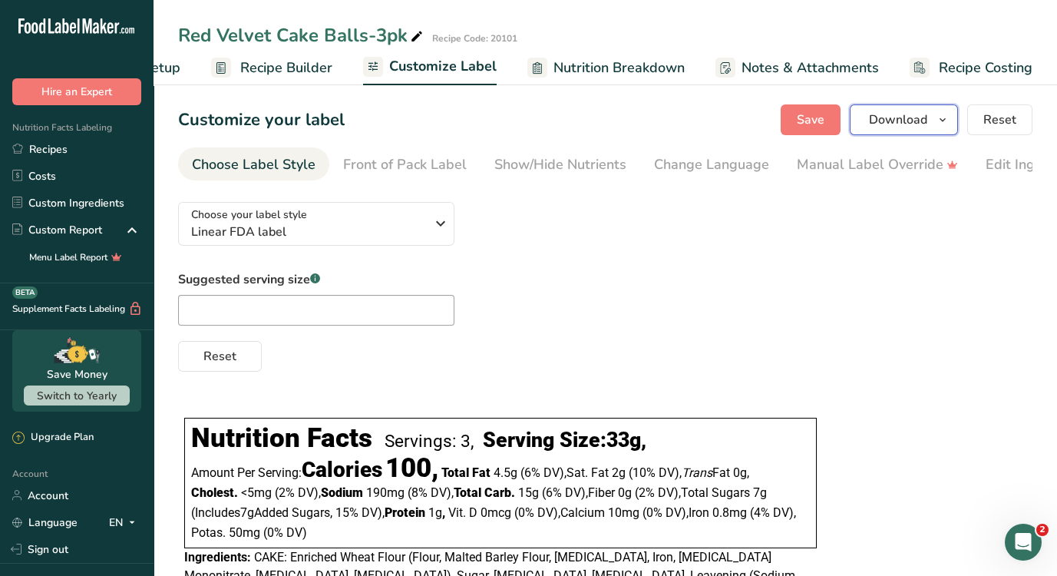
click at [914, 107] on button "Download" at bounding box center [904, 119] width 108 height 31
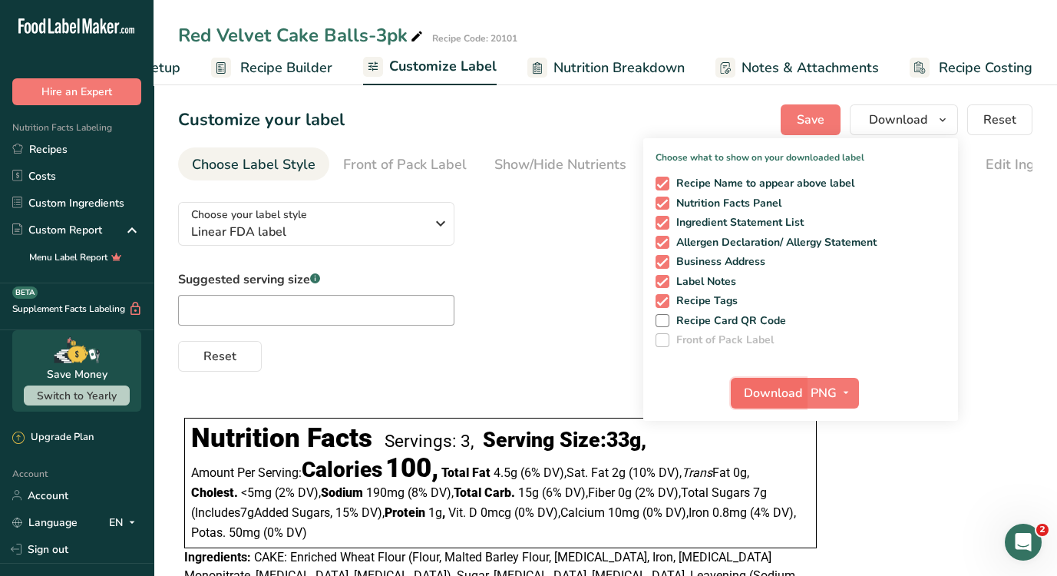
click at [782, 397] on span "Download" at bounding box center [773, 393] width 58 height 18
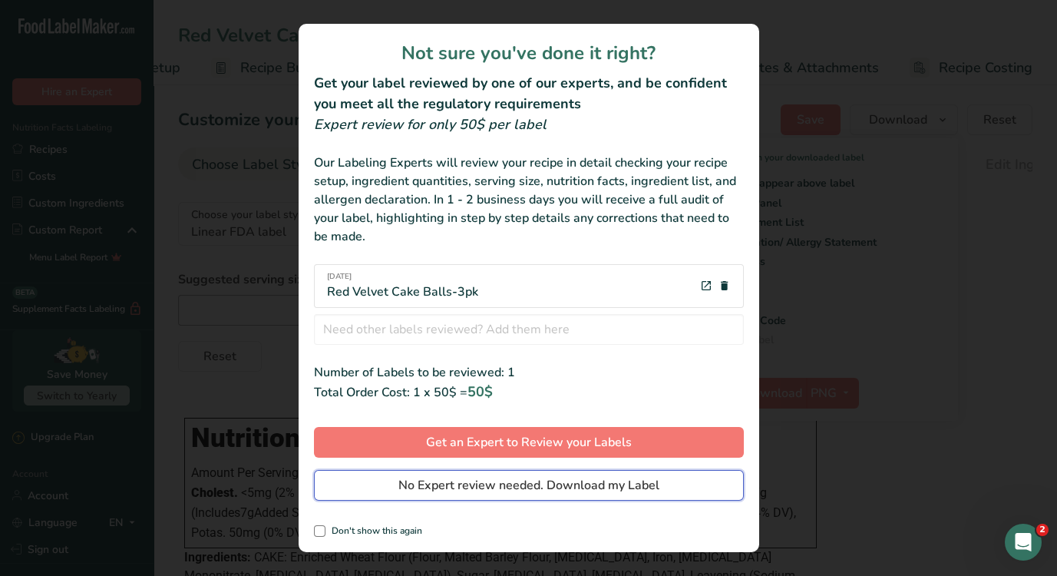
click at [631, 484] on span "No Expert review needed. Download my Label" at bounding box center [528, 485] width 261 height 18
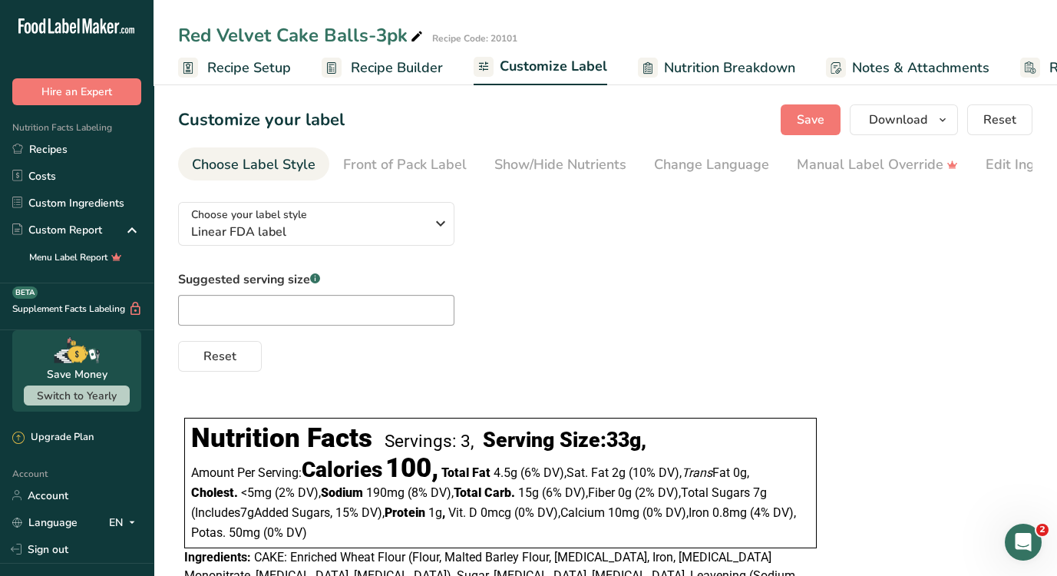
scroll to position [0, 111]
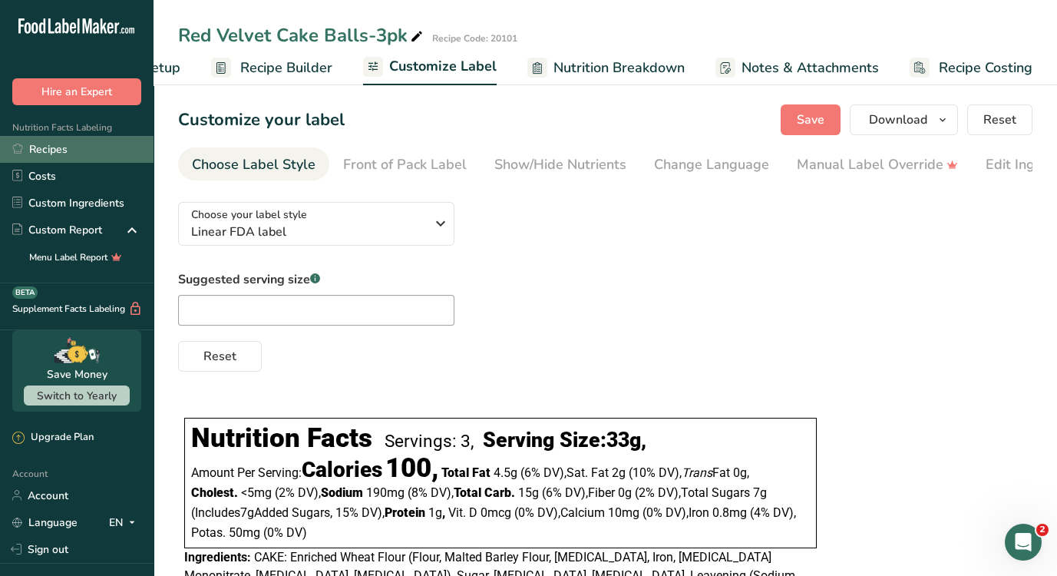
click at [52, 148] on link "Recipes" at bounding box center [77, 149] width 154 height 27
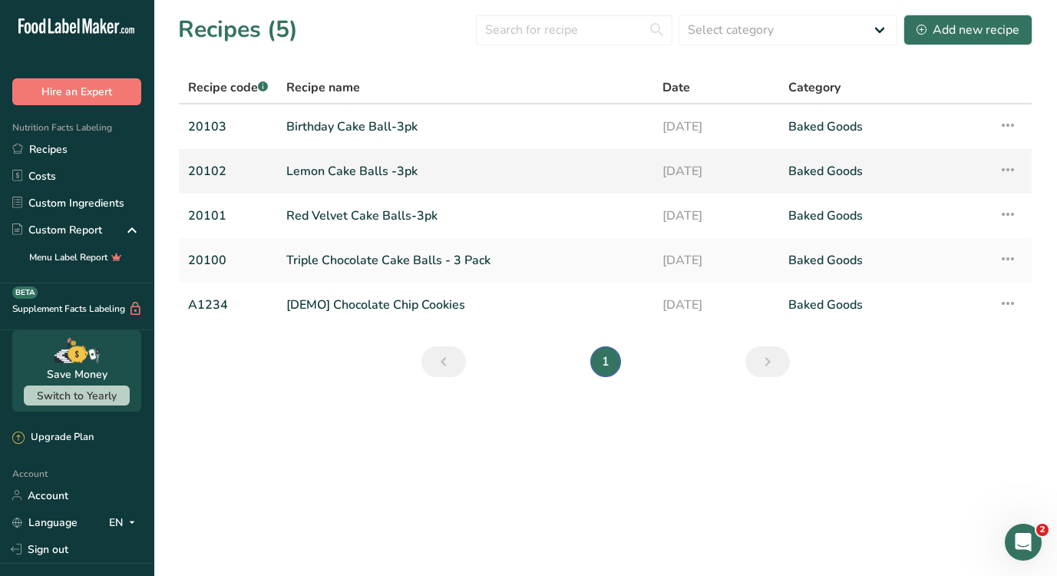
click at [349, 164] on link "Lemon Cake Balls -3pk" at bounding box center [465, 171] width 358 height 32
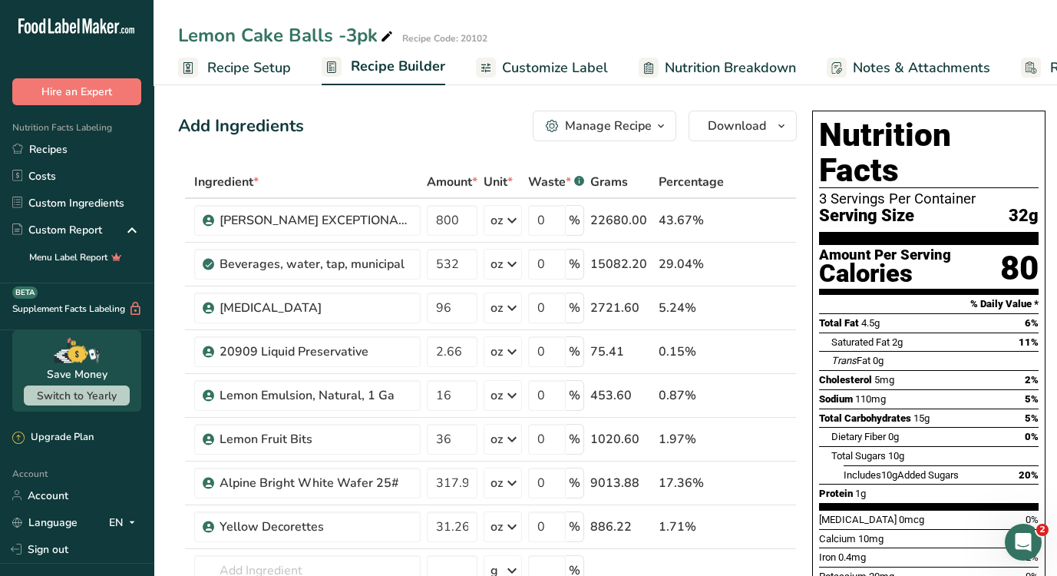
click at [534, 76] on span "Customize Label" at bounding box center [555, 68] width 106 height 21
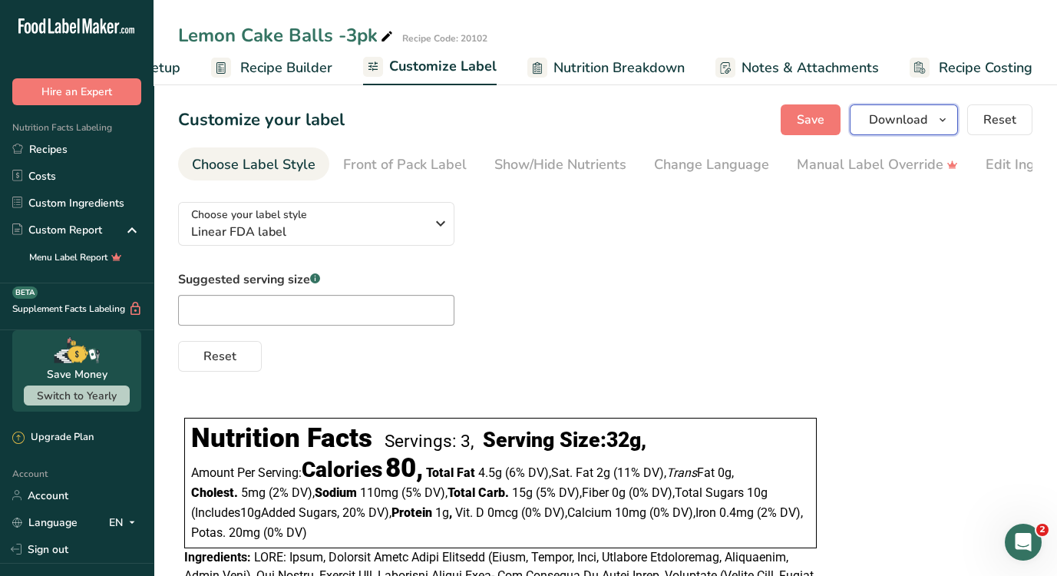
click at [916, 124] on span "Download" at bounding box center [898, 120] width 58 height 18
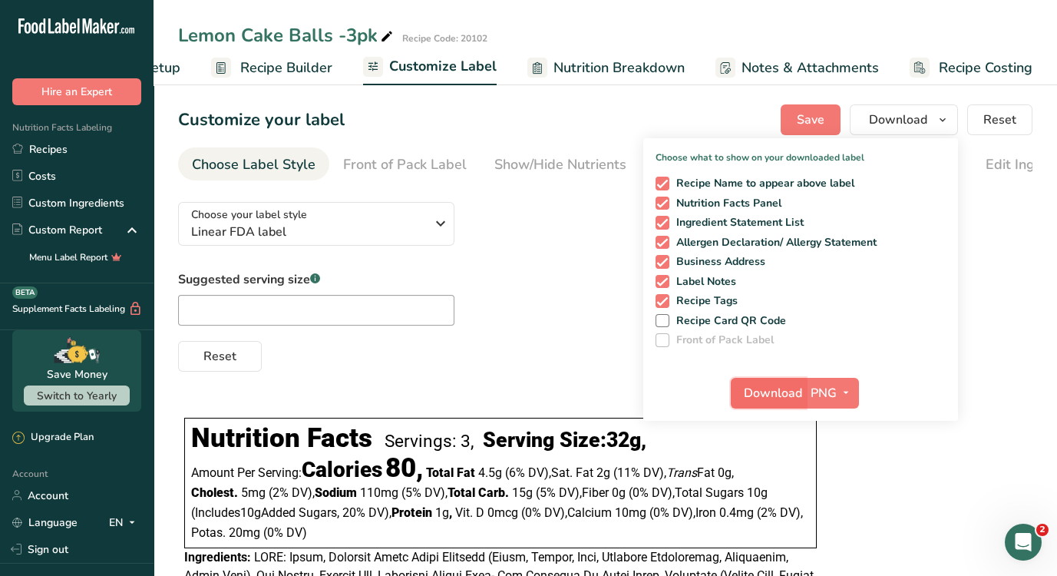
click at [805, 391] on button "Download" at bounding box center [768, 393] width 75 height 31
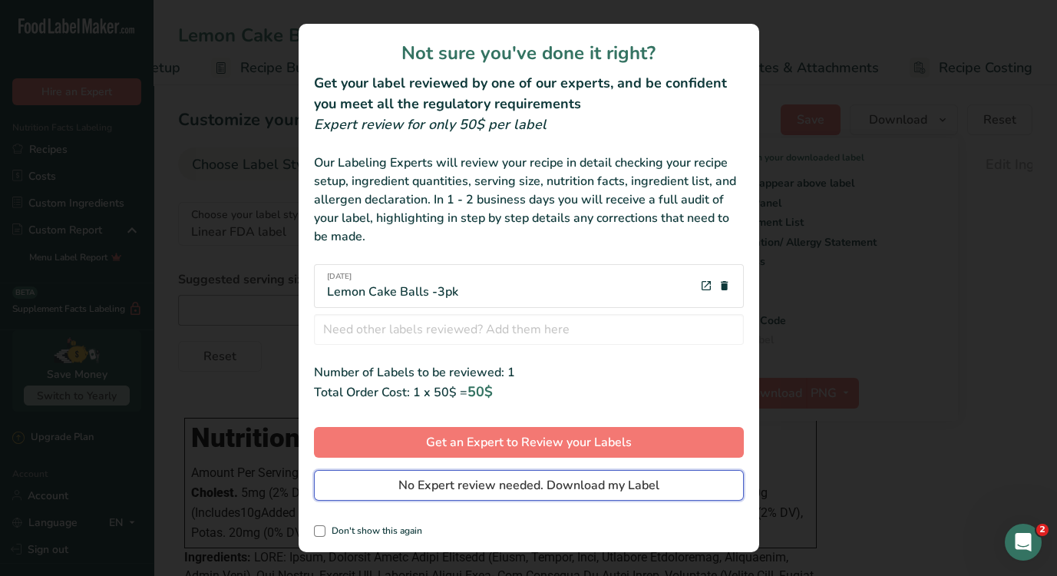
click at [562, 491] on span "No Expert review needed. Download my Label" at bounding box center [528, 485] width 261 height 18
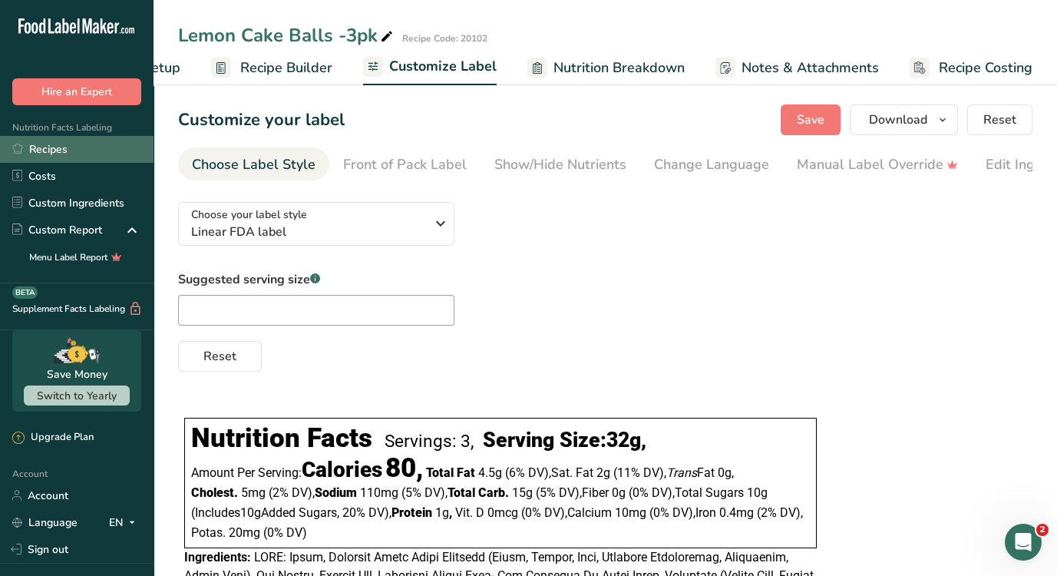
click at [45, 152] on link "Recipes" at bounding box center [77, 149] width 154 height 27
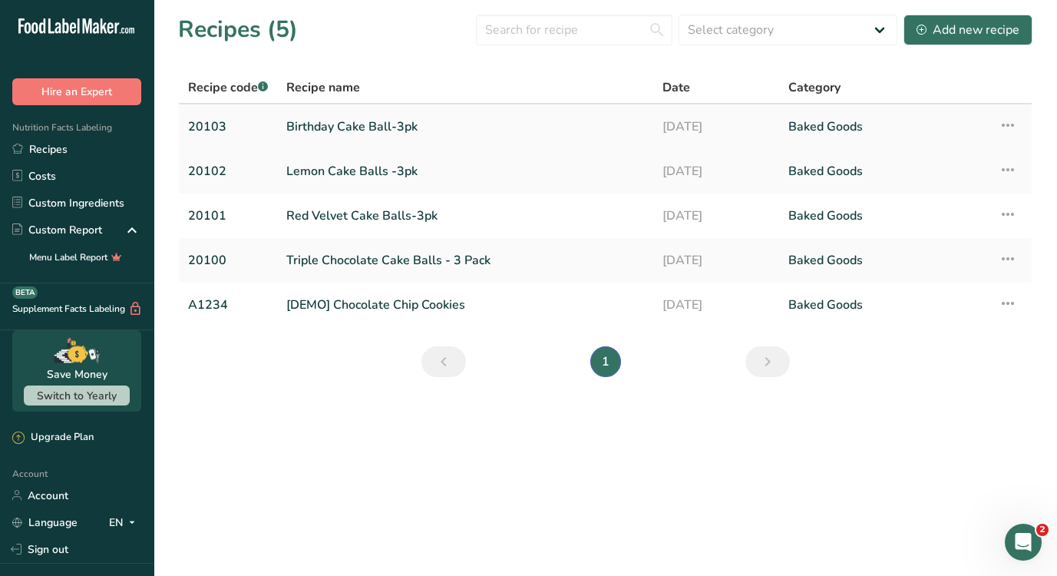
click at [303, 133] on link "Birthday Cake Ball-3pk" at bounding box center [465, 127] width 358 height 32
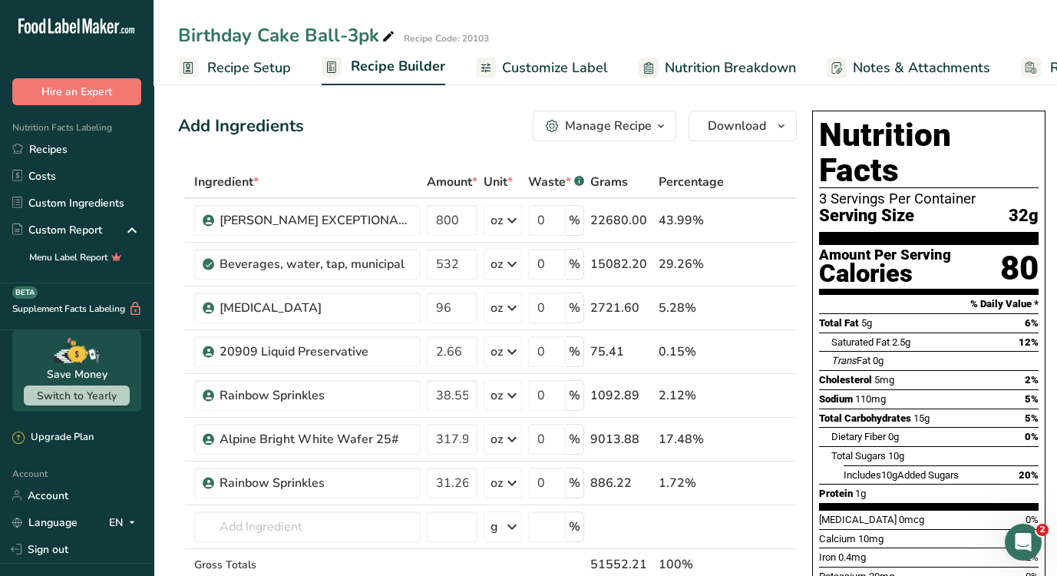
click at [711, 68] on span "Nutrition Breakdown" at bounding box center [730, 68] width 131 height 21
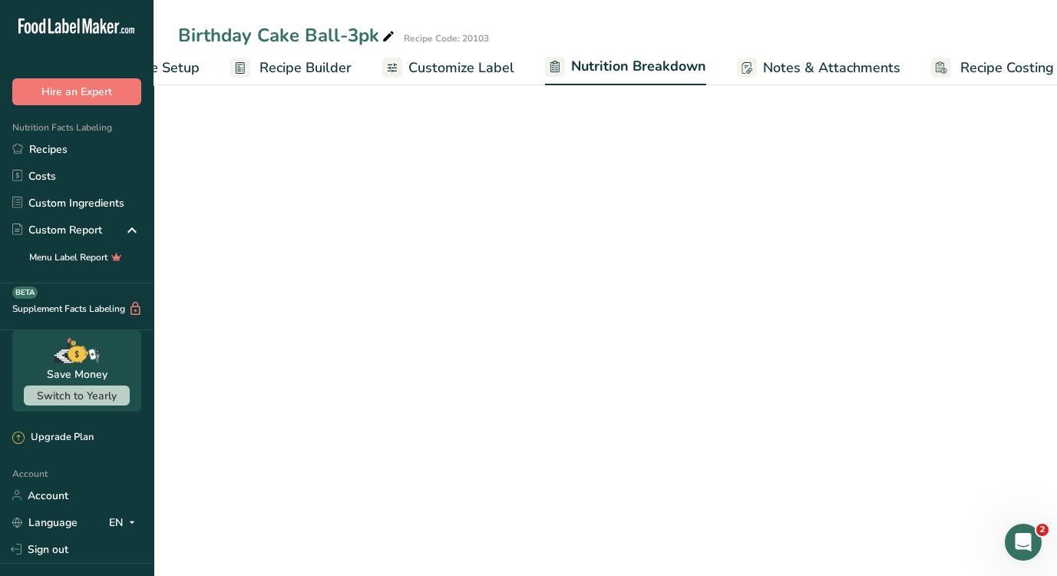
select select "Calories"
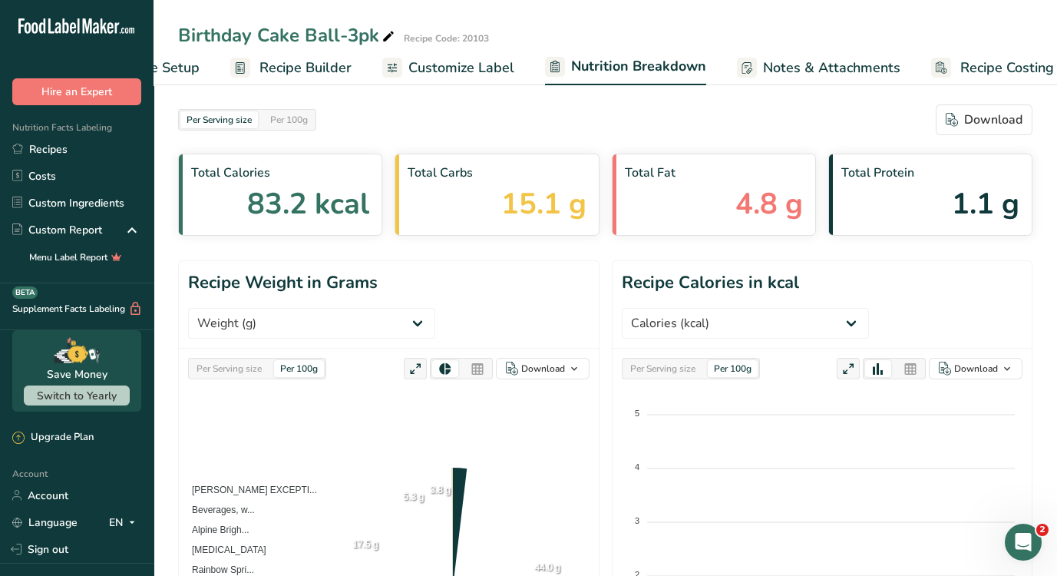
scroll to position [0, 112]
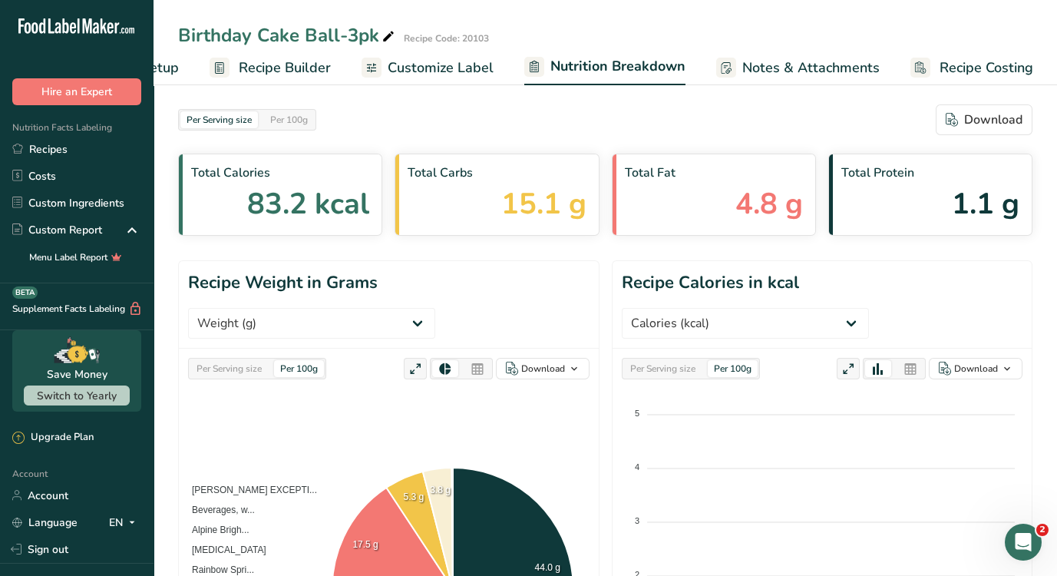
click at [463, 61] on span "Customize Label" at bounding box center [441, 68] width 106 height 21
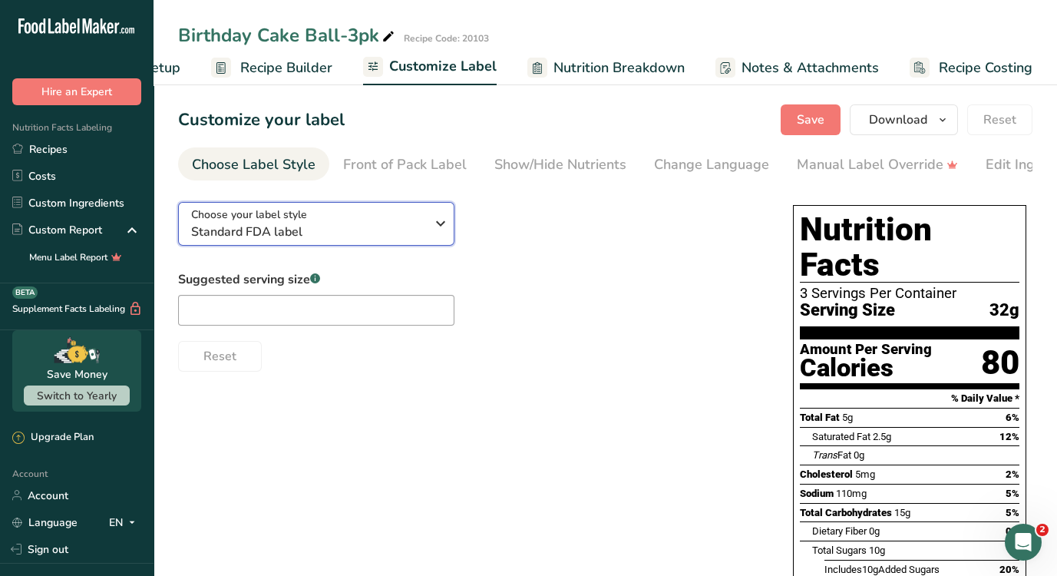
click at [438, 237] on icon "button" at bounding box center [441, 224] width 18 height 28
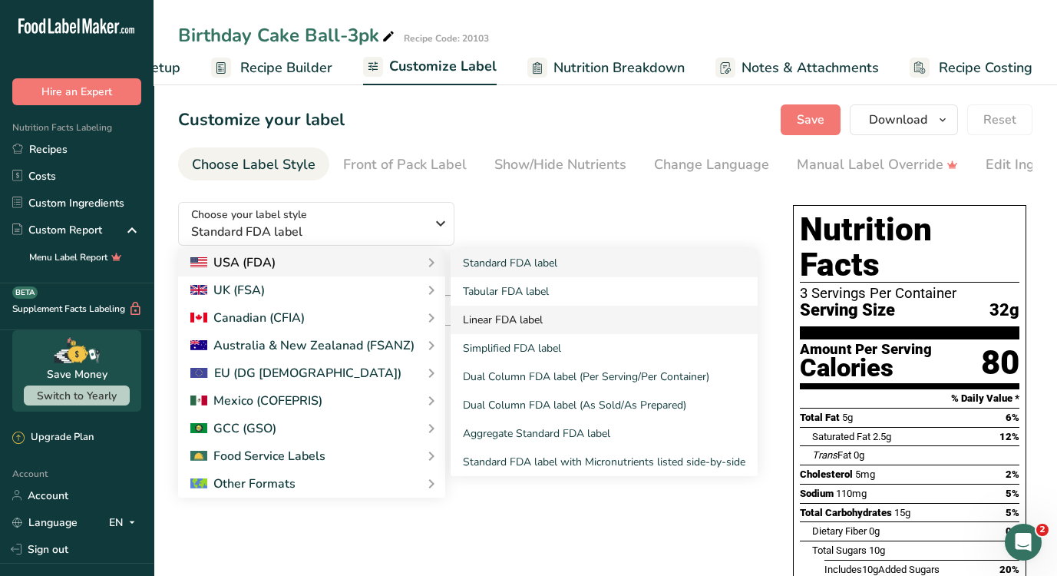
click at [508, 316] on link "Linear FDA label" at bounding box center [604, 320] width 307 height 28
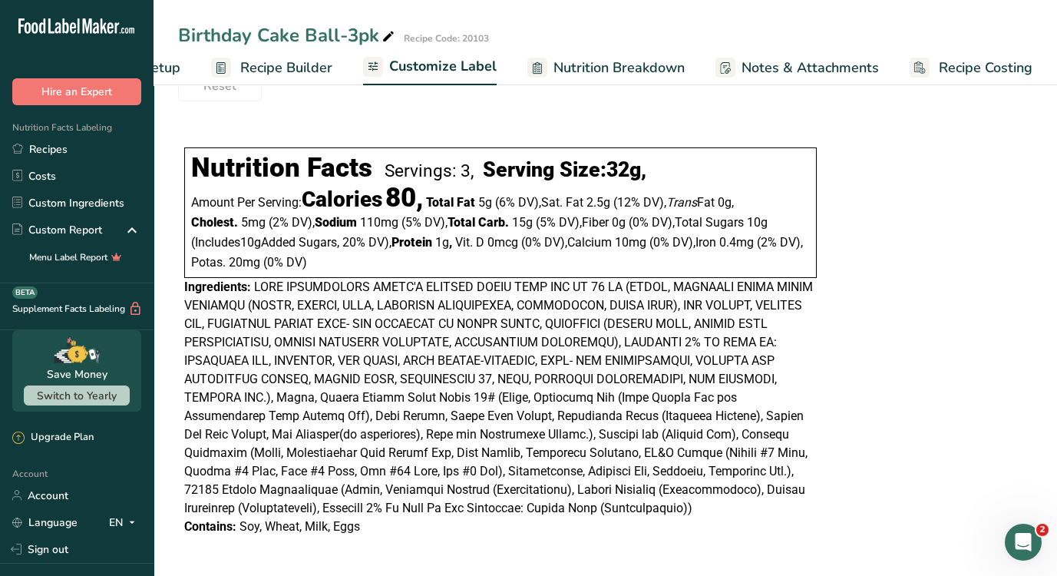
scroll to position [274, 0]
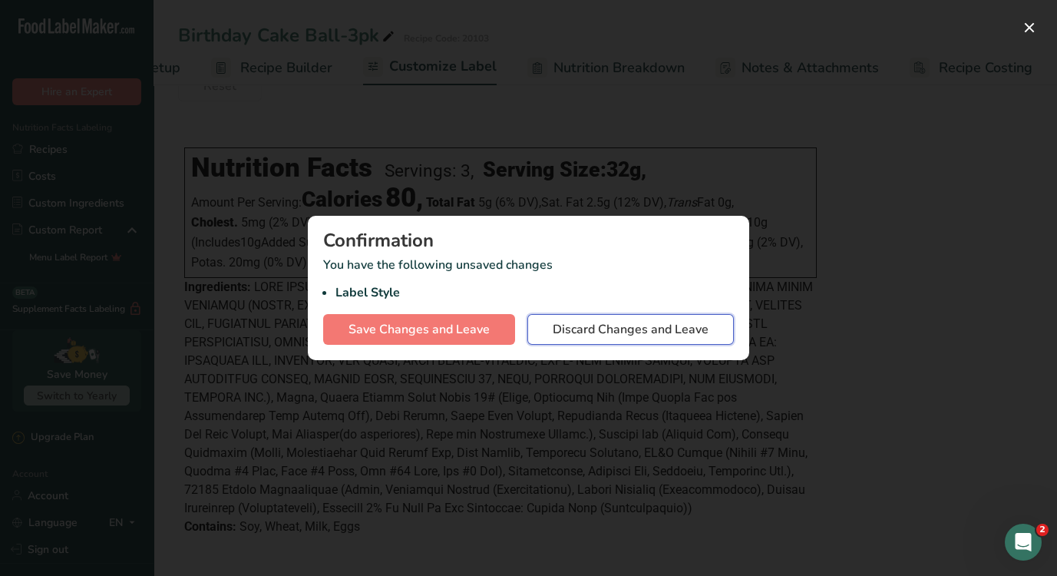
click at [619, 330] on span "Discard Changes and Leave" at bounding box center [631, 329] width 156 height 18
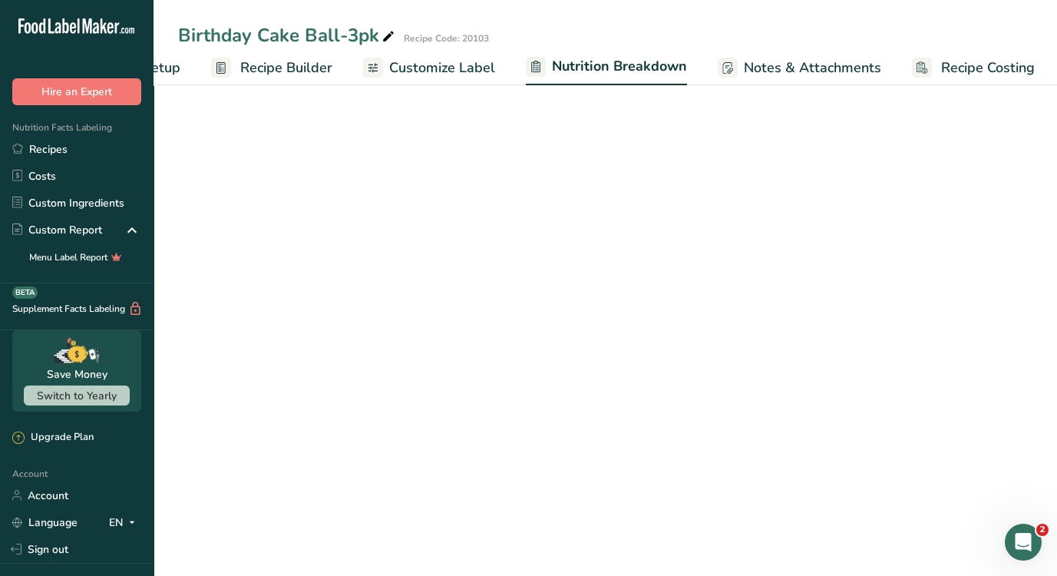
select select "Calories"
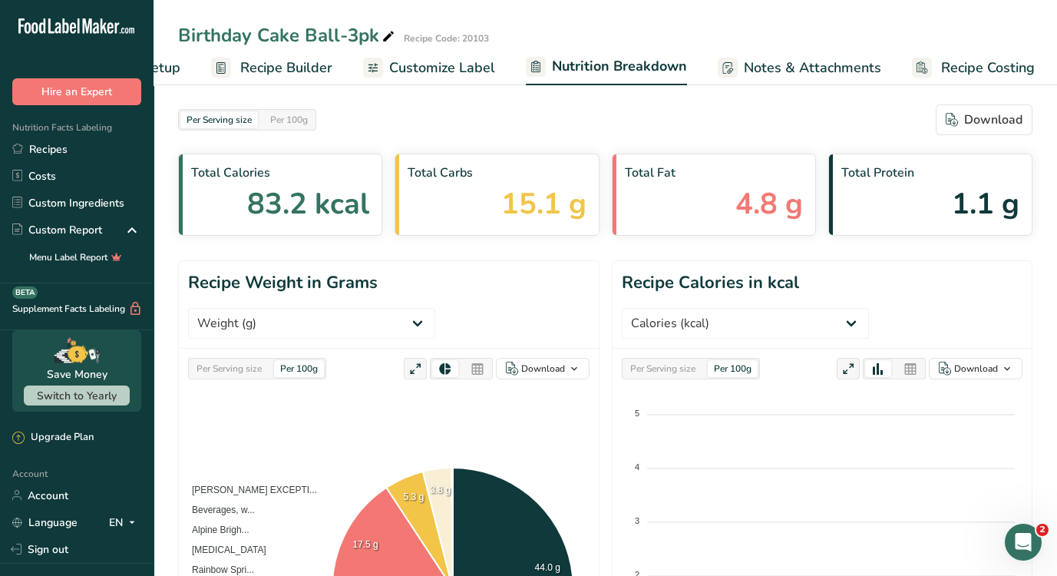
click at [415, 67] on span "Customize Label" at bounding box center [442, 68] width 106 height 21
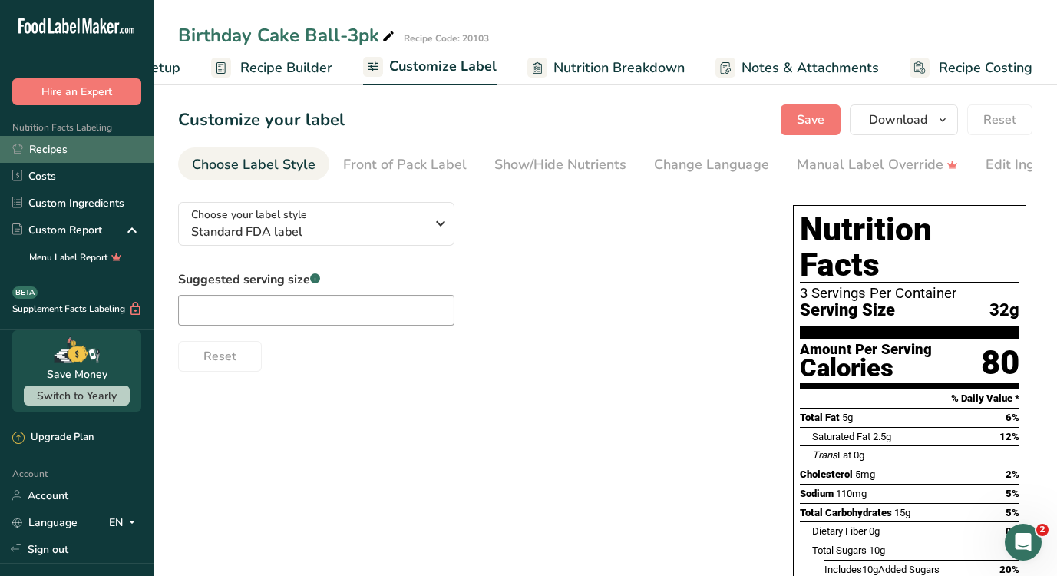
click at [68, 152] on link "Recipes" at bounding box center [77, 149] width 154 height 27
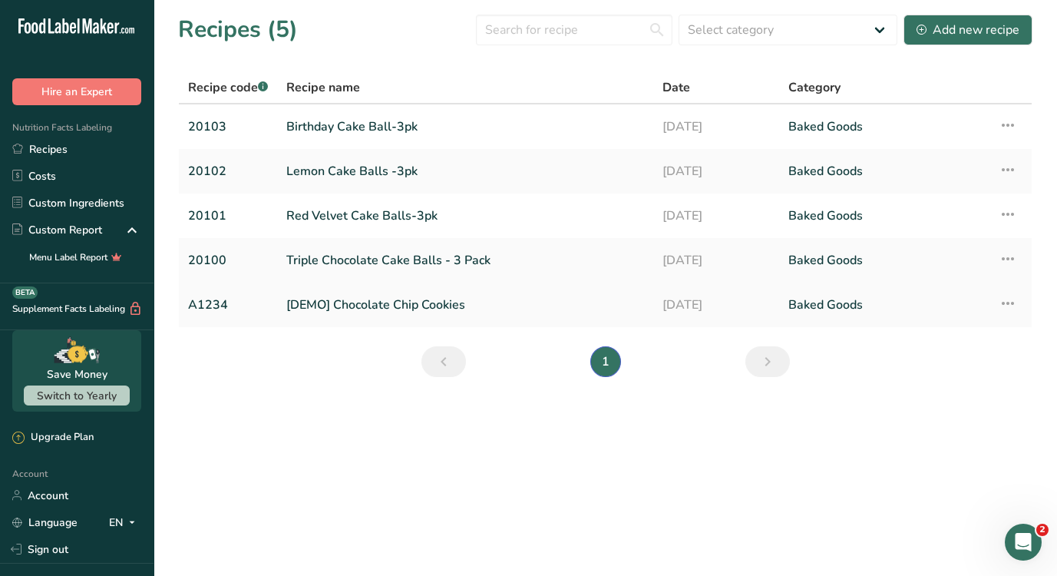
click at [432, 305] on link "[DEMO] Chocolate Chip Cookies" at bounding box center [465, 305] width 358 height 32
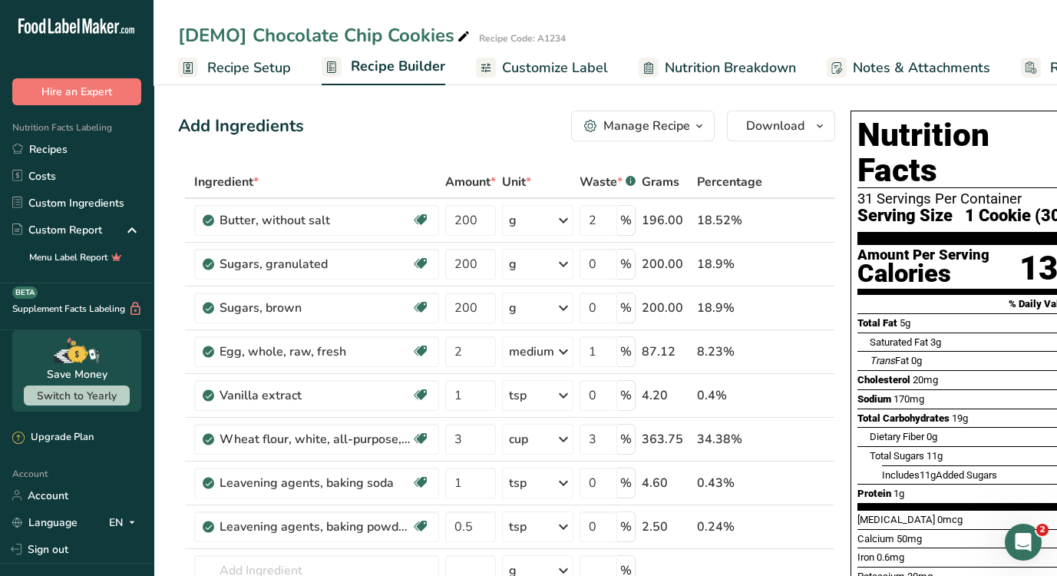
click at [557, 68] on span "Customize Label" at bounding box center [555, 68] width 106 height 21
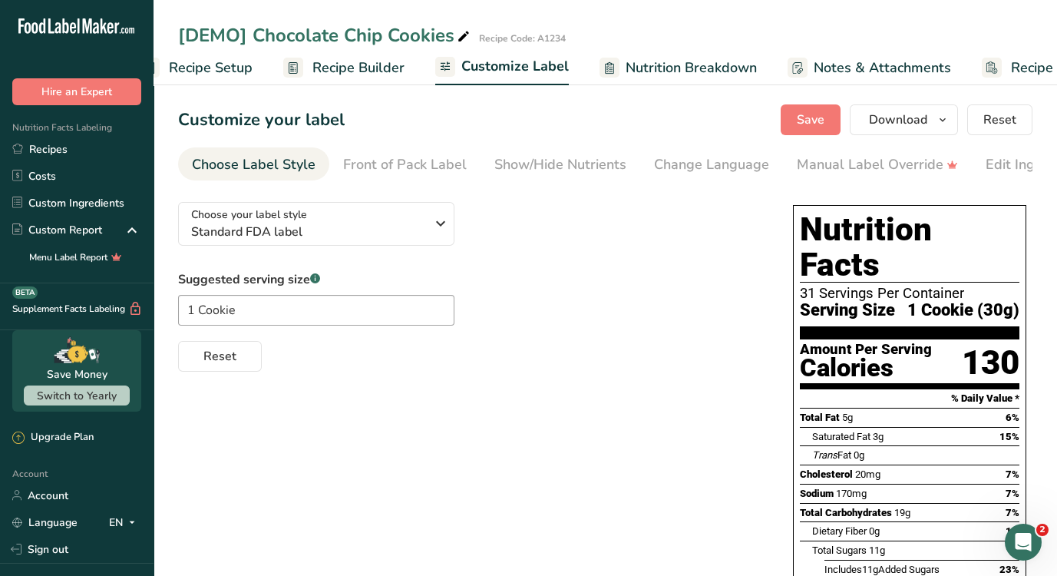
scroll to position [0, 111]
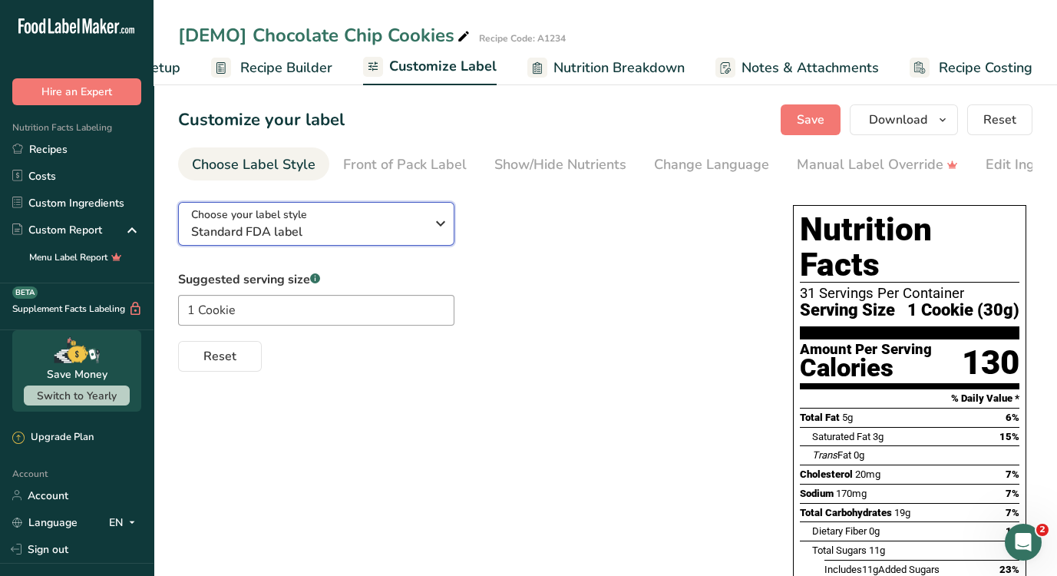
click at [435, 228] on icon "button" at bounding box center [441, 224] width 18 height 28
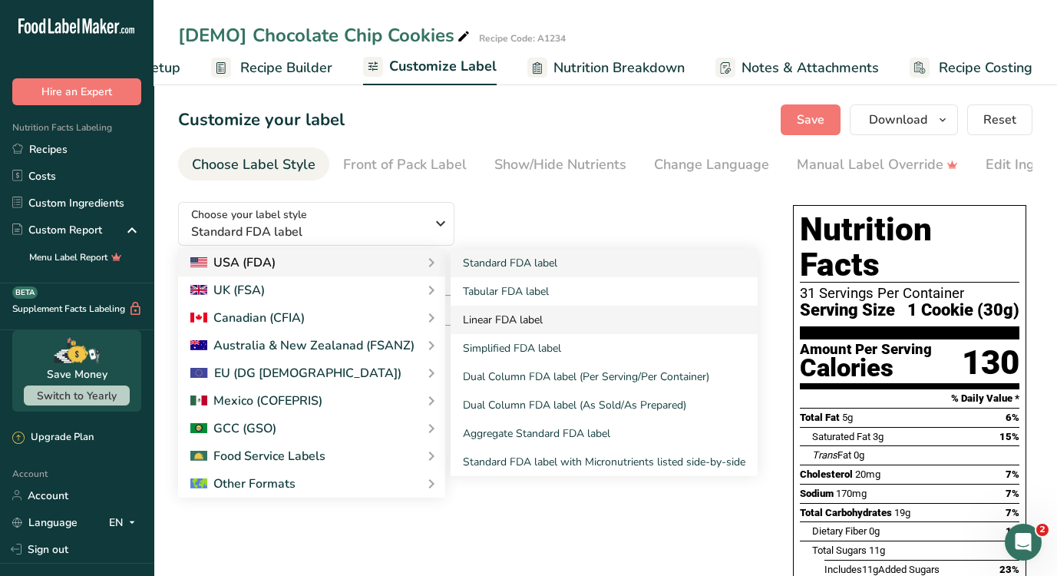
click at [514, 319] on link "Linear FDA label" at bounding box center [604, 320] width 307 height 28
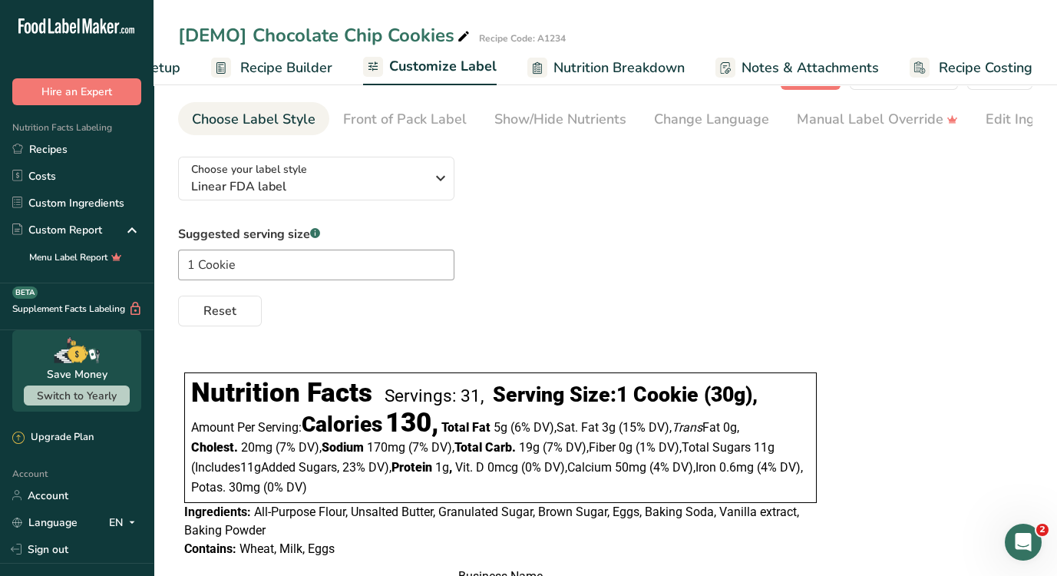
scroll to position [43, 0]
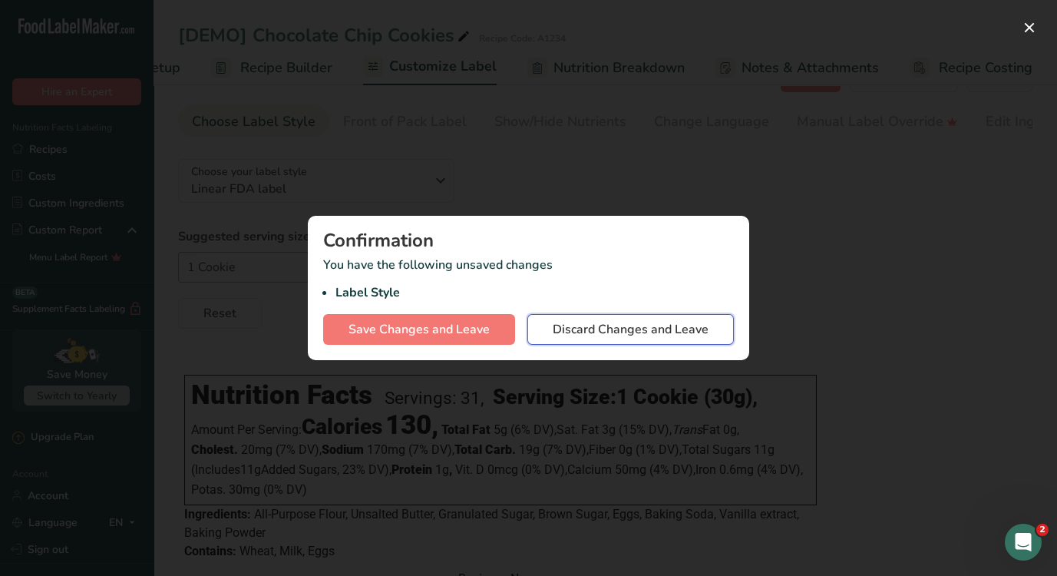
click at [574, 335] on span "Discard Changes and Leave" at bounding box center [631, 329] width 156 height 18
